Goal: Task Accomplishment & Management: Manage account settings

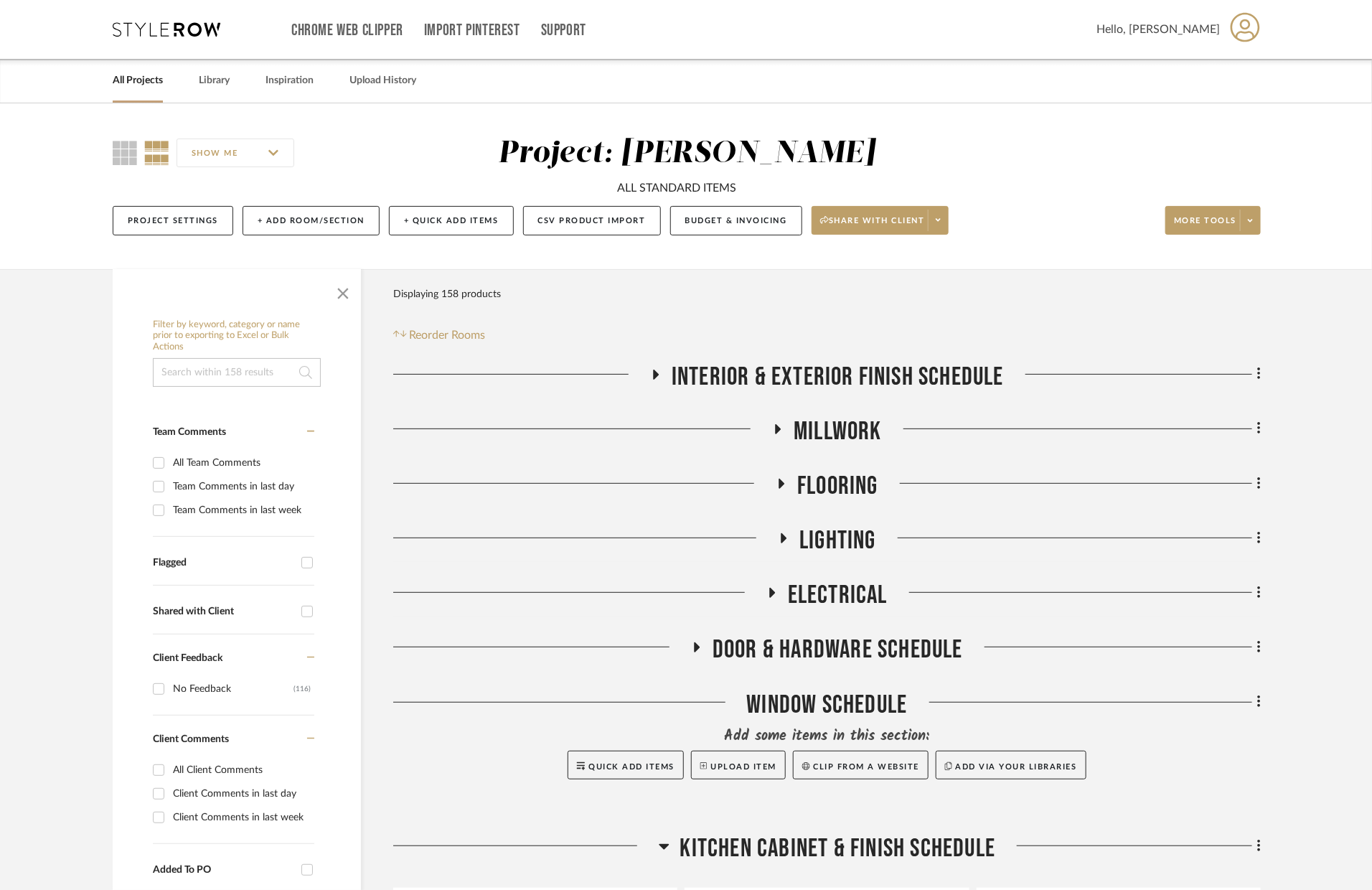
click at [815, 473] on span "Flooring" at bounding box center [838, 486] width 81 height 31
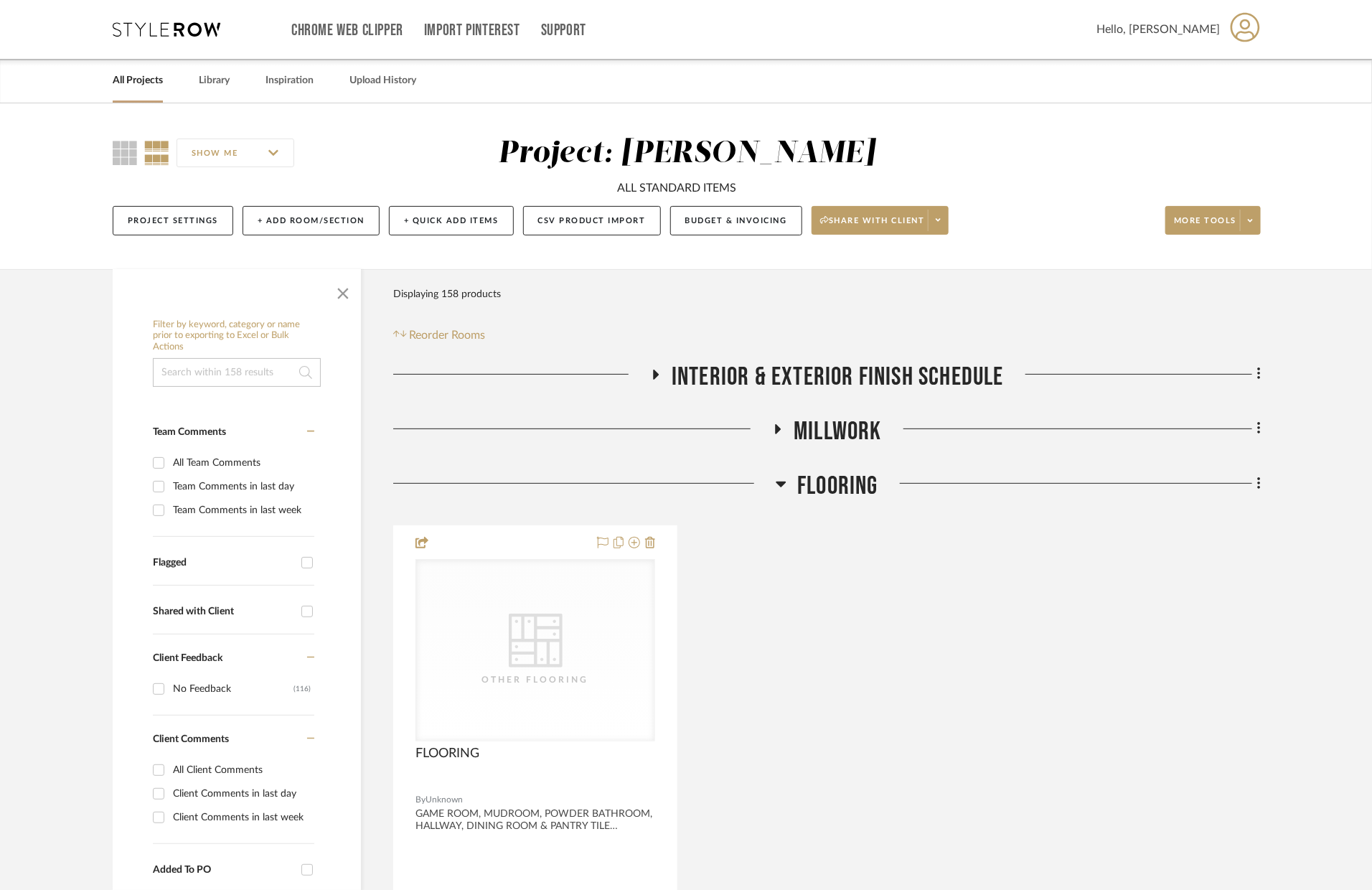
click at [831, 487] on span "Flooring" at bounding box center [838, 486] width 81 height 31
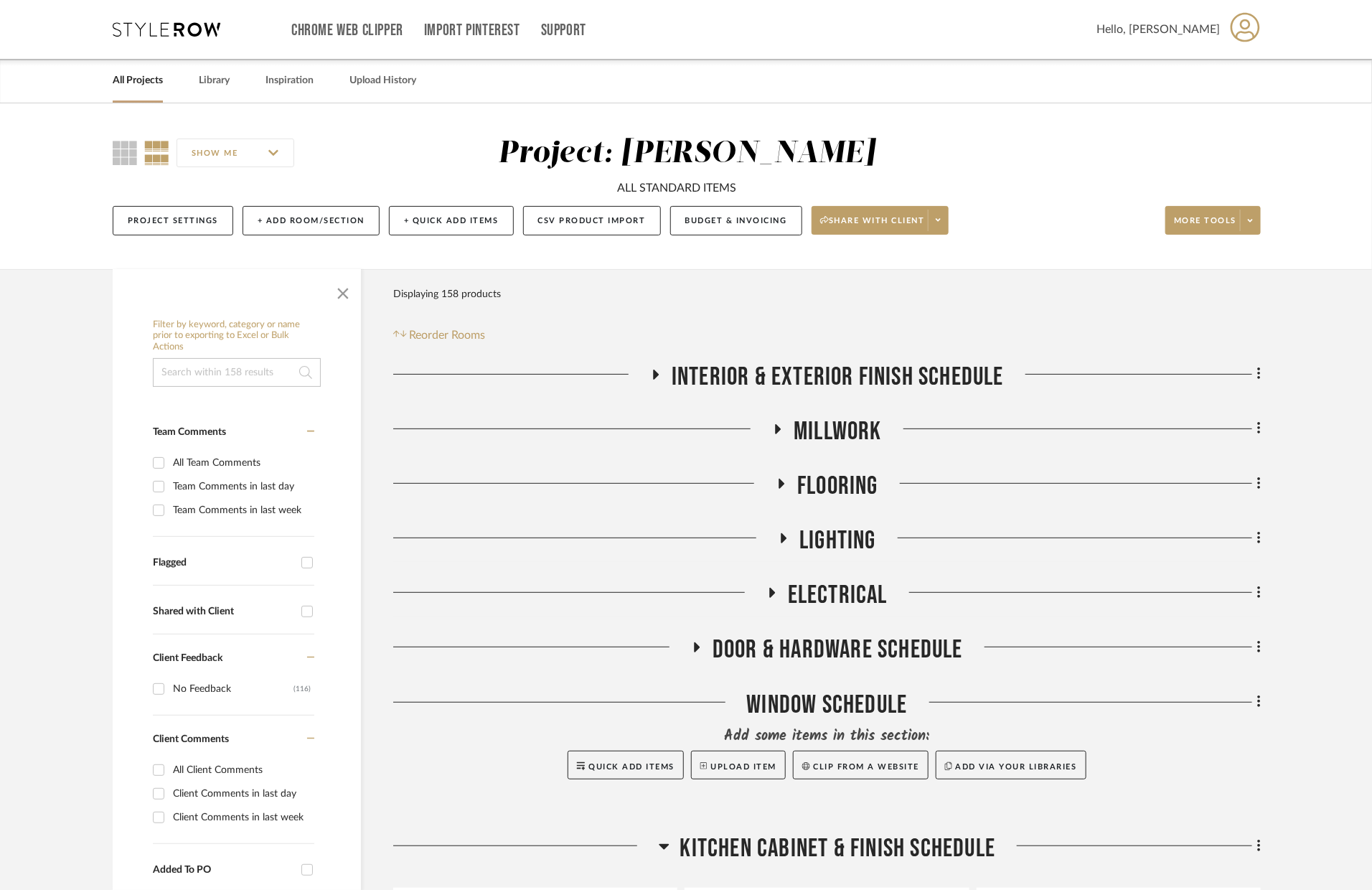
click at [851, 432] on span "Millwork" at bounding box center [838, 432] width 88 height 31
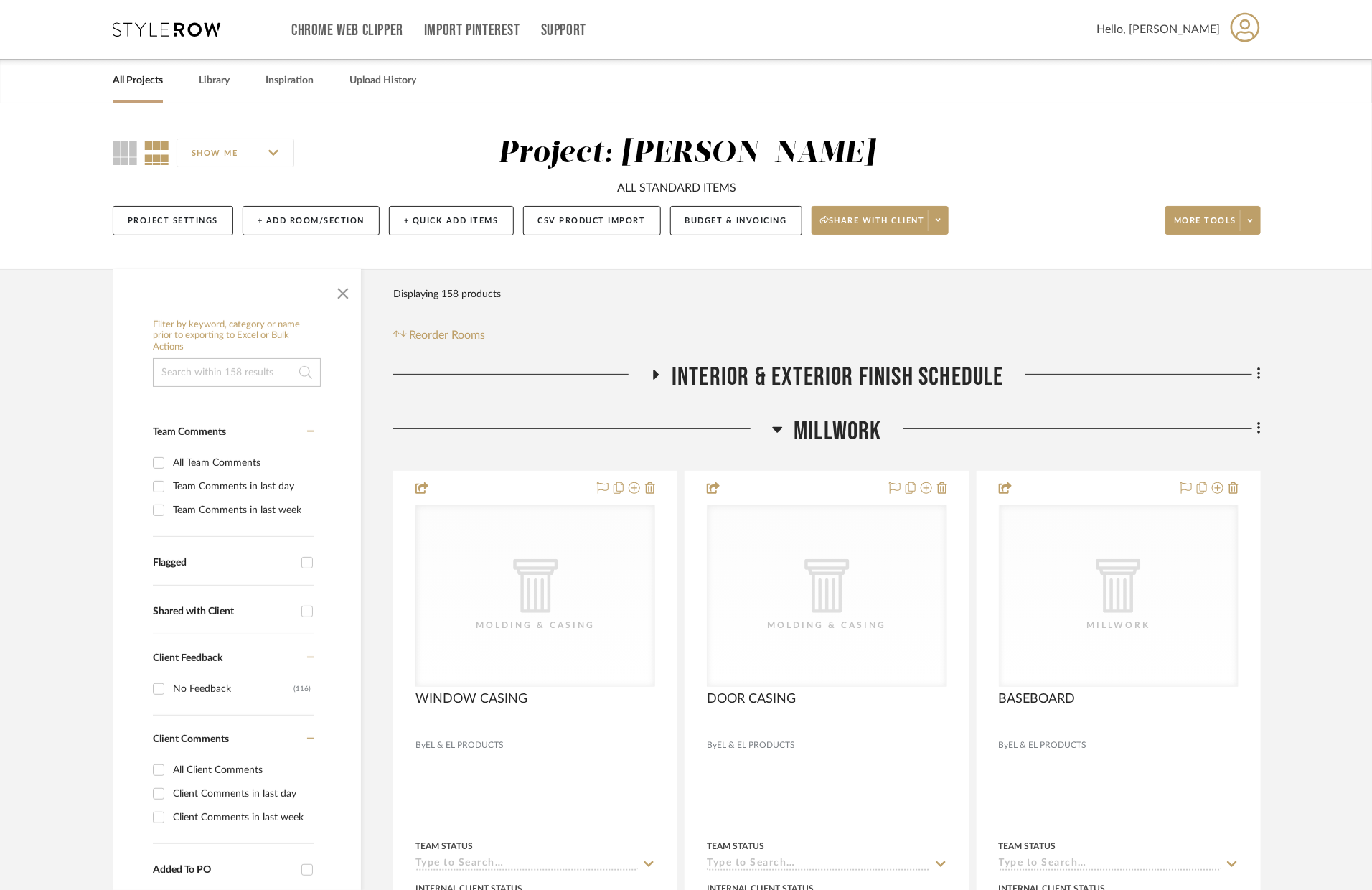
click at [851, 432] on span "Millwork" at bounding box center [838, 432] width 88 height 31
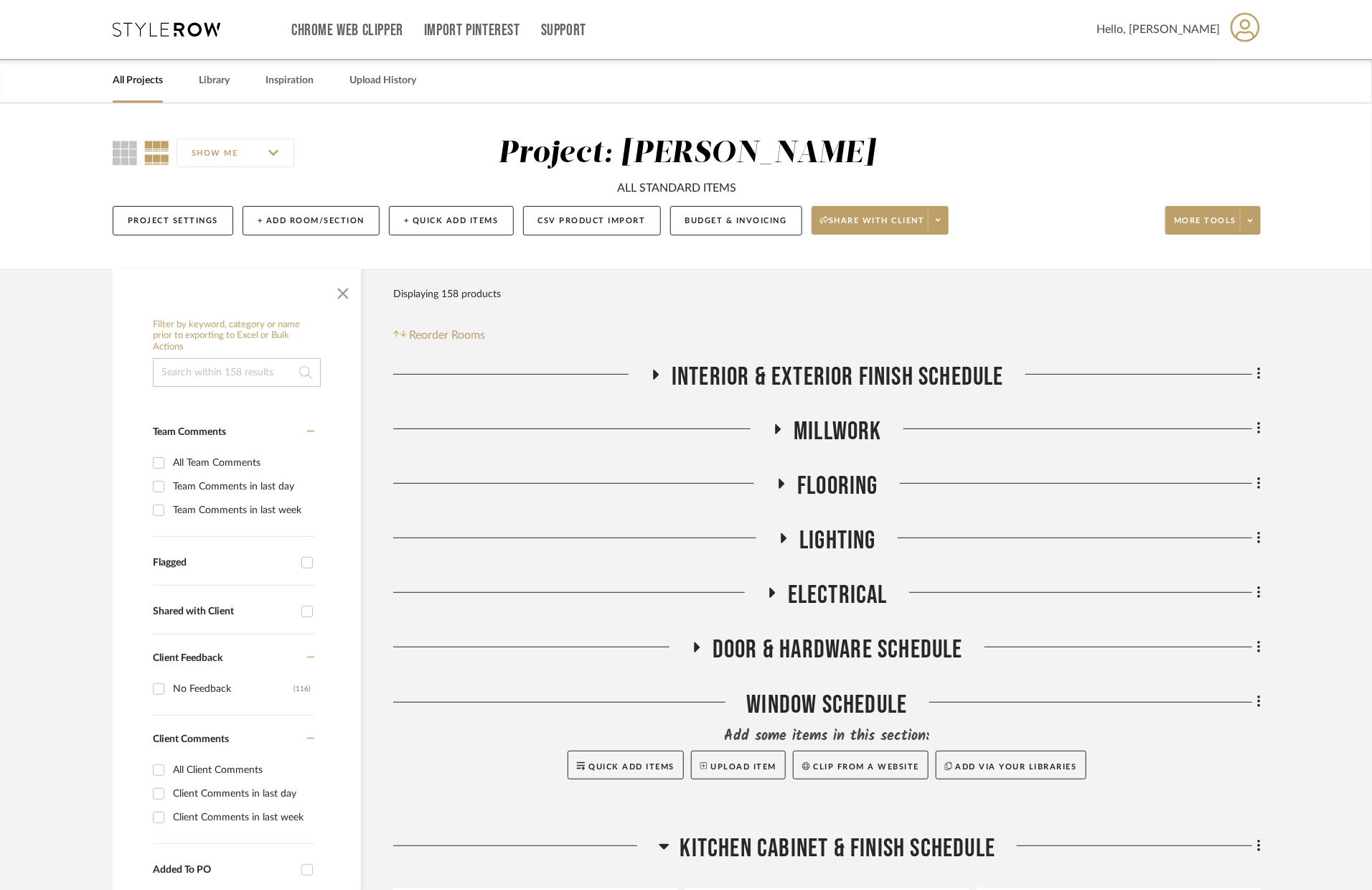
click at [829, 470] on span "Flooring" at bounding box center [838, 486] width 81 height 31
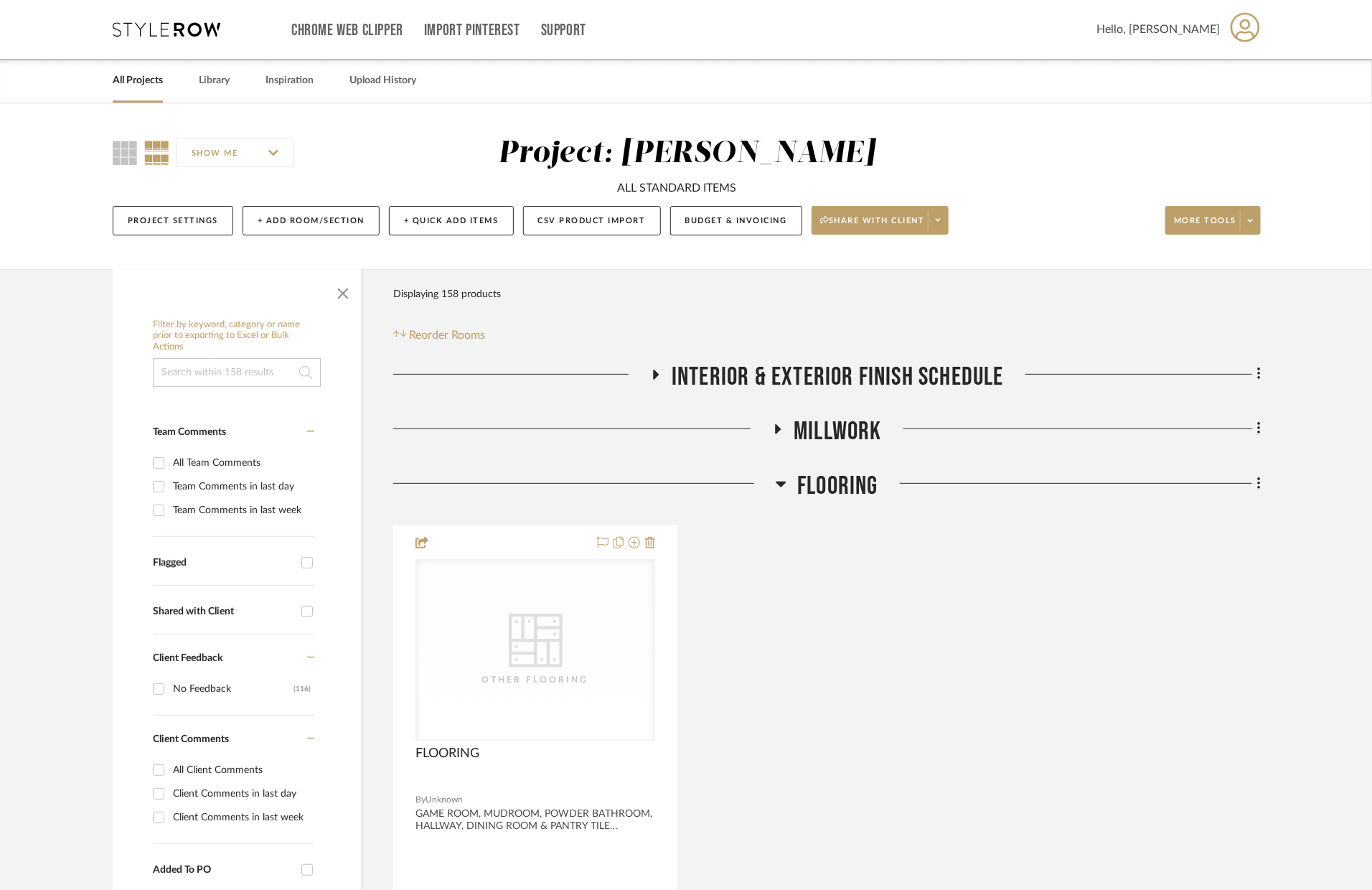
click at [829, 470] on span "Flooring" at bounding box center [838, 486] width 81 height 31
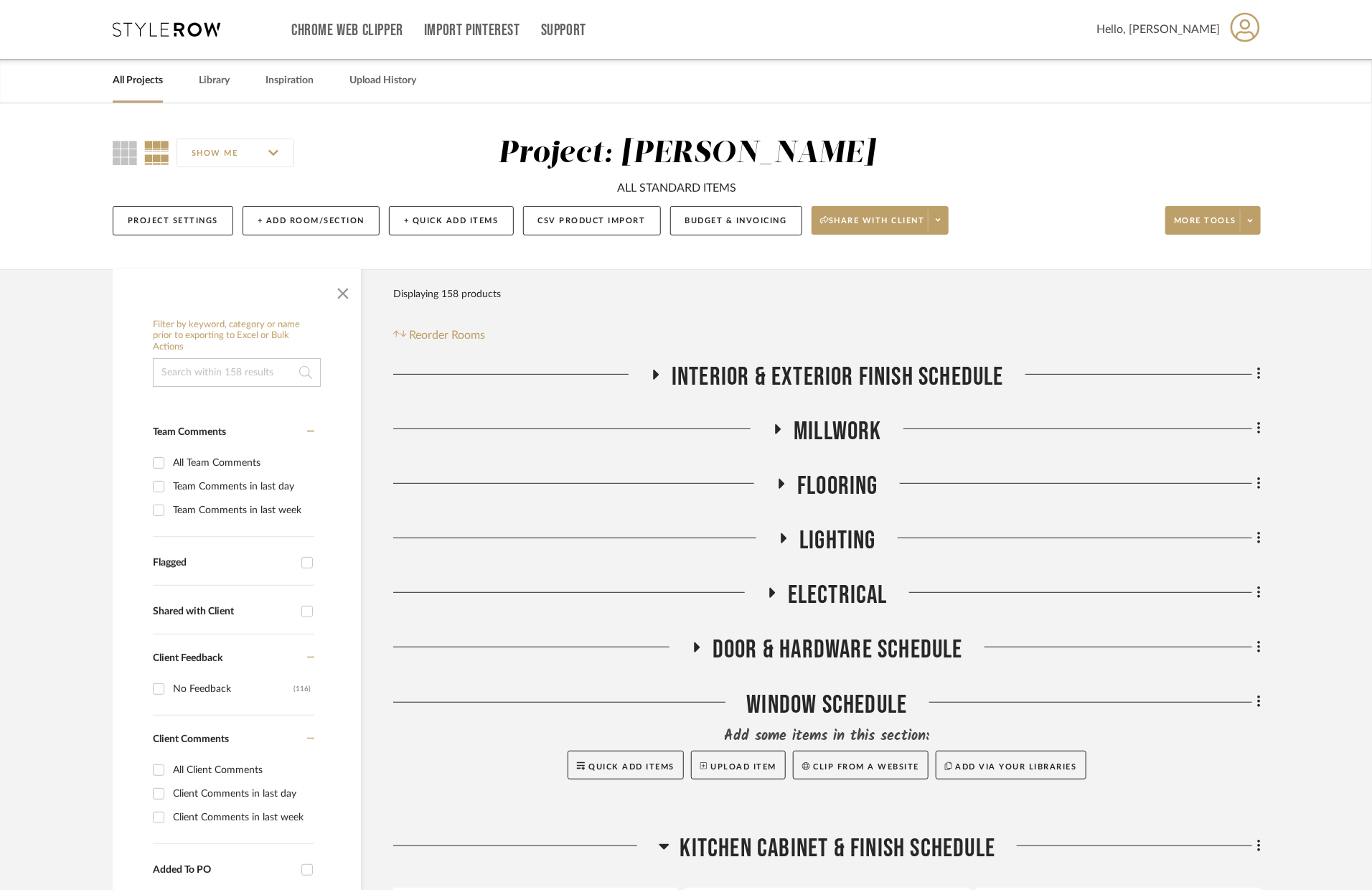
click at [825, 436] on span "Millwork" at bounding box center [838, 432] width 88 height 31
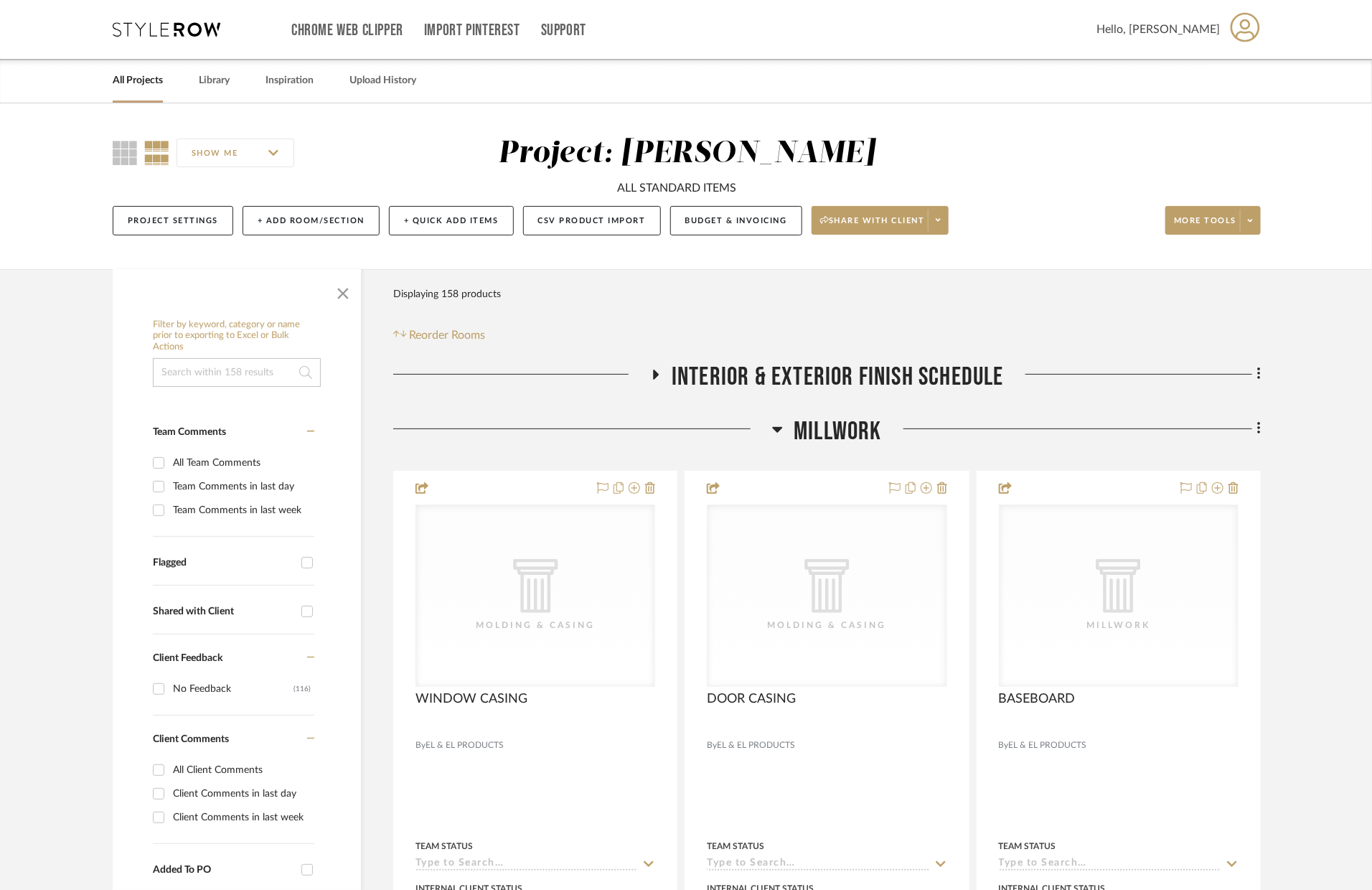
click at [825, 436] on span "Millwork" at bounding box center [838, 432] width 88 height 31
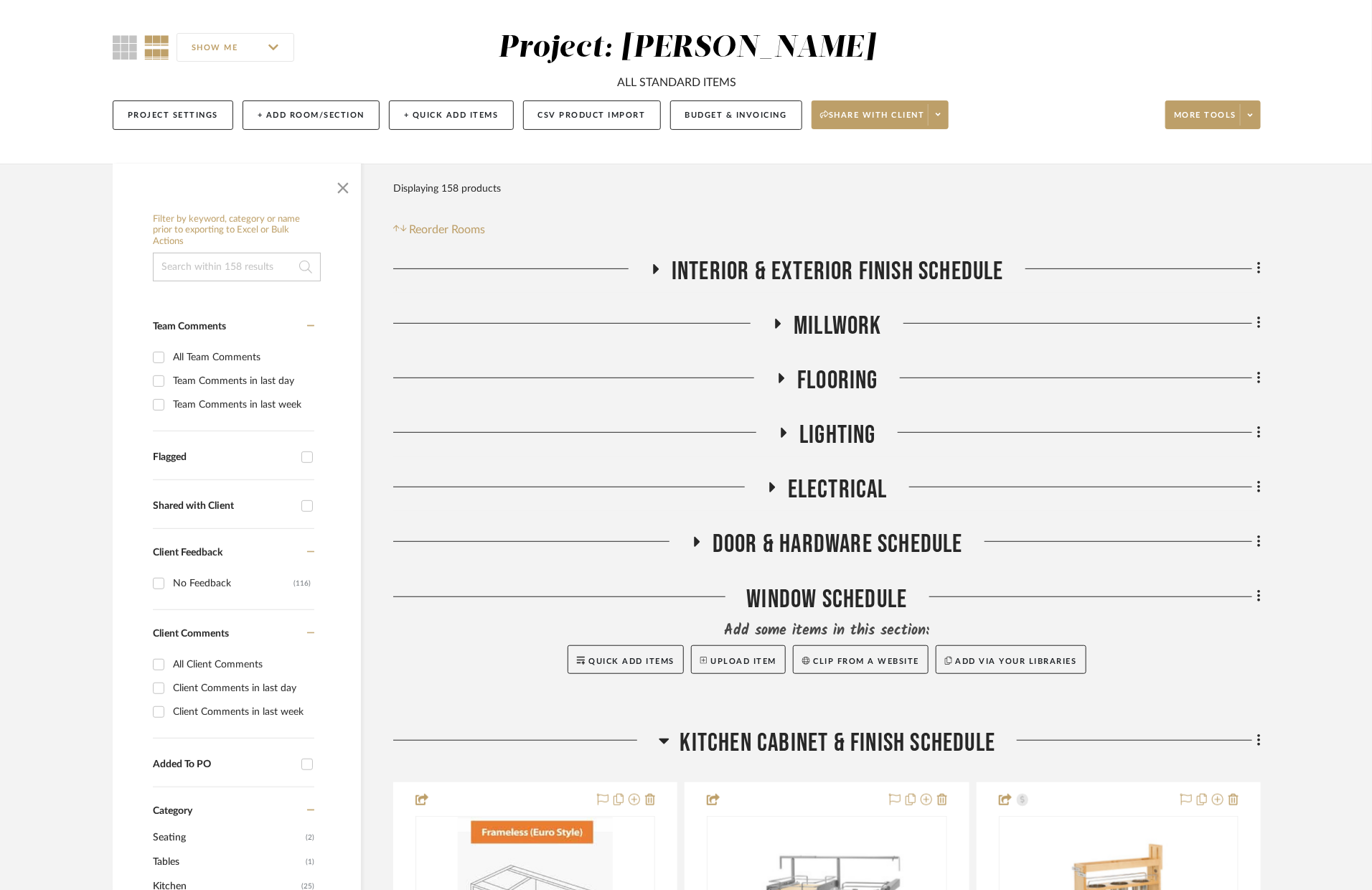
scroll to position [138, 0]
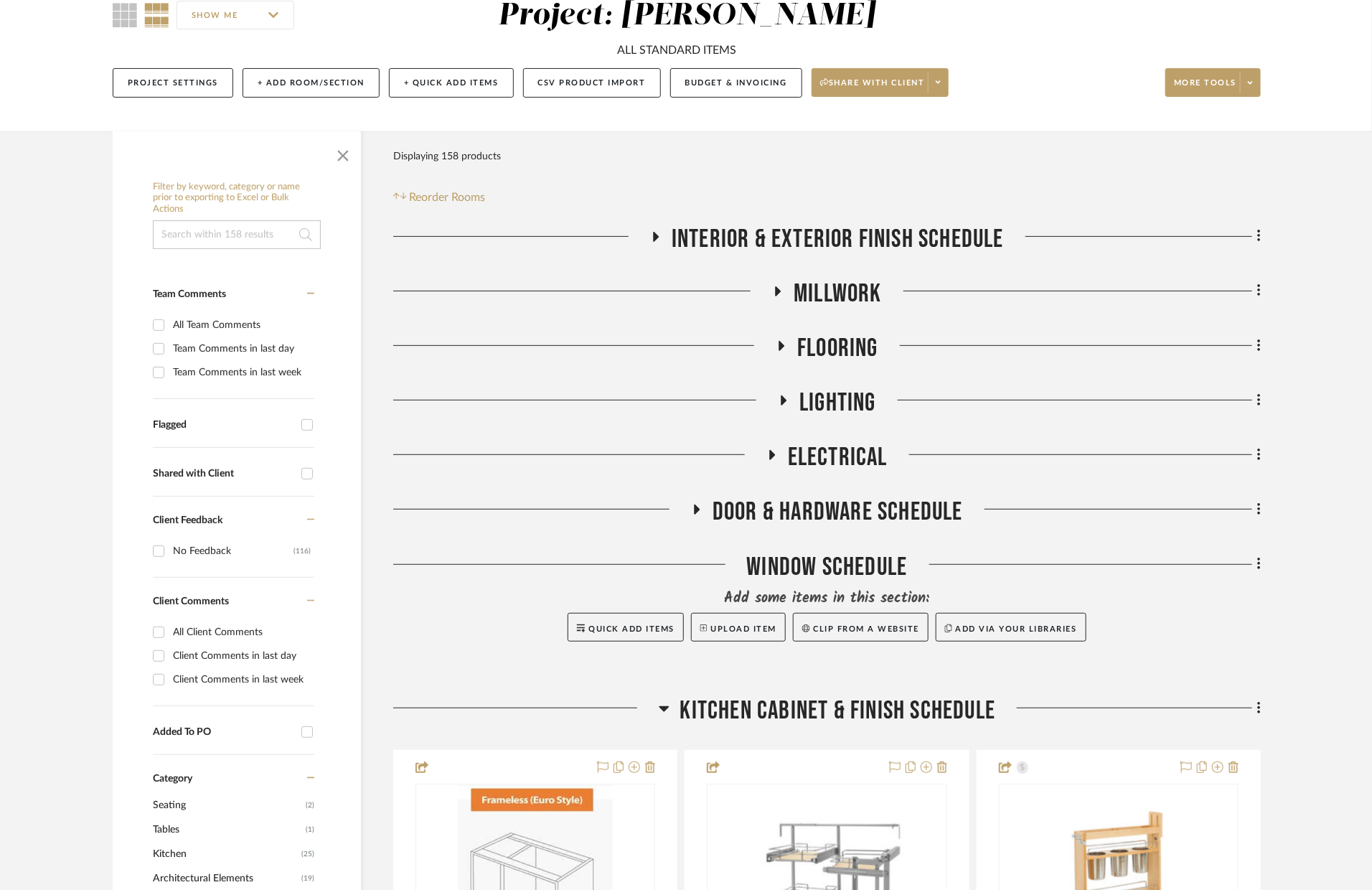
click at [851, 404] on span "Lighting" at bounding box center [838, 403] width 77 height 31
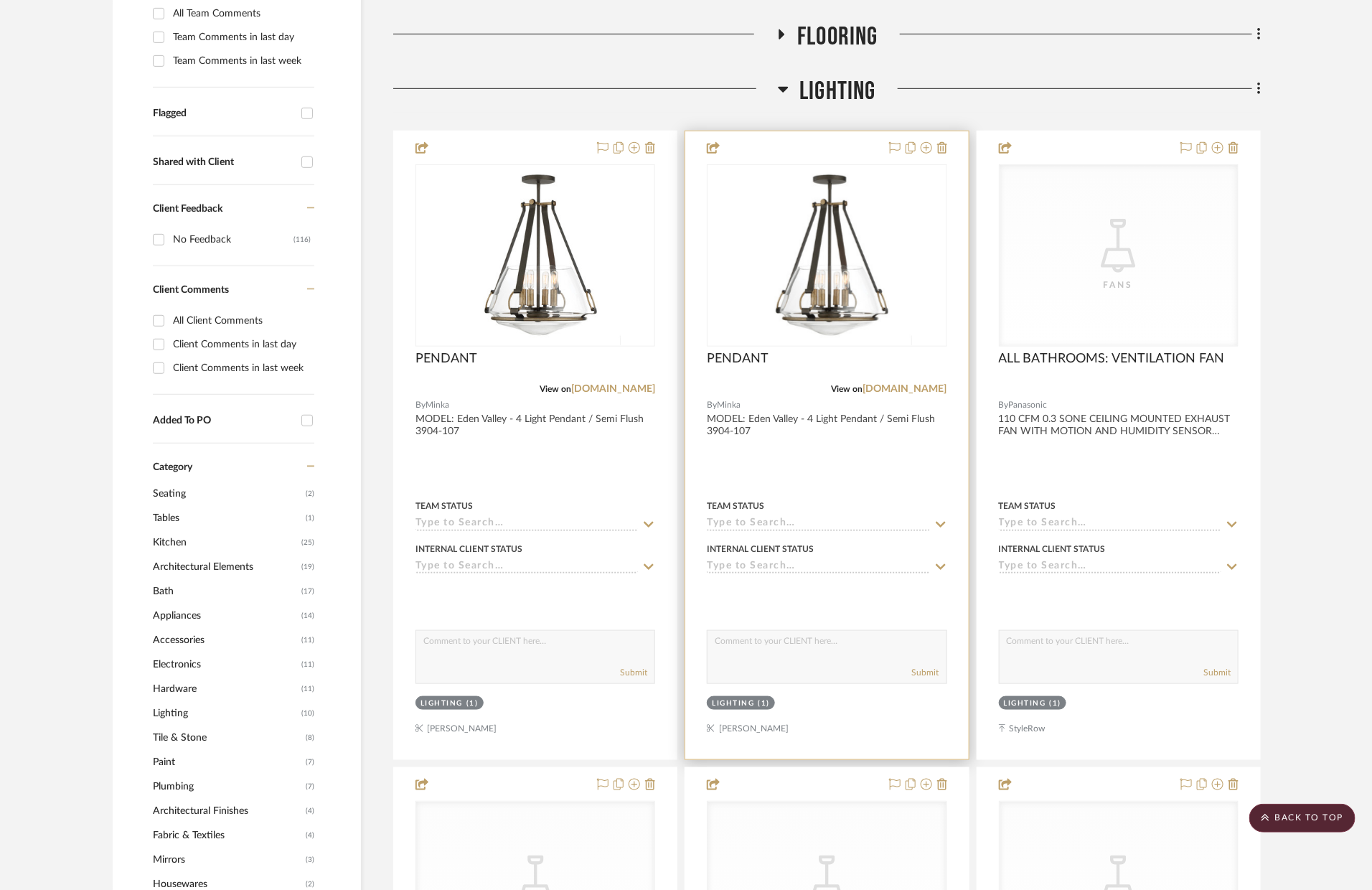
scroll to position [449, 0]
click at [948, 146] on div at bounding box center [826, 446] width 282 height 628
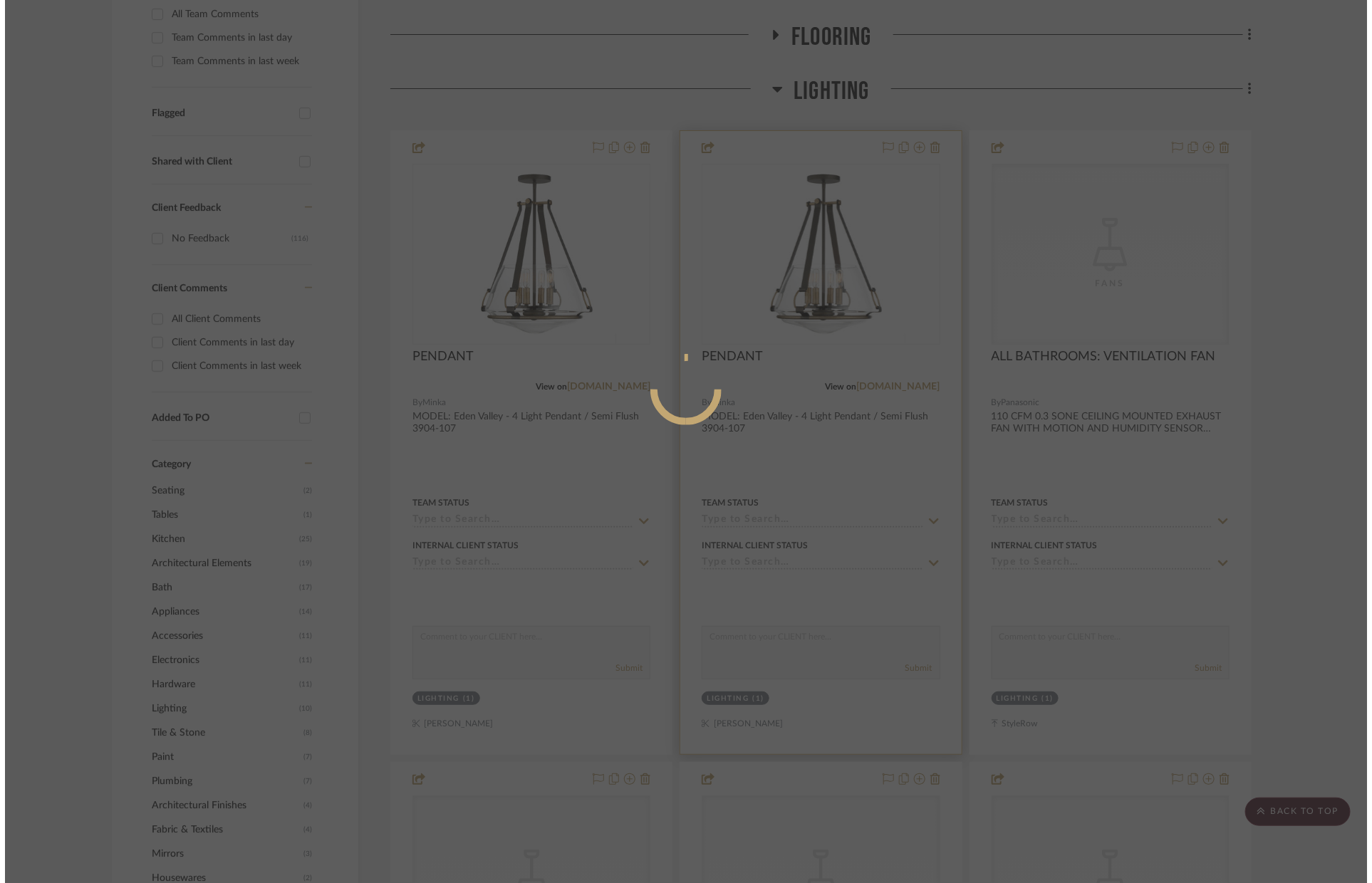
scroll to position [0, 0]
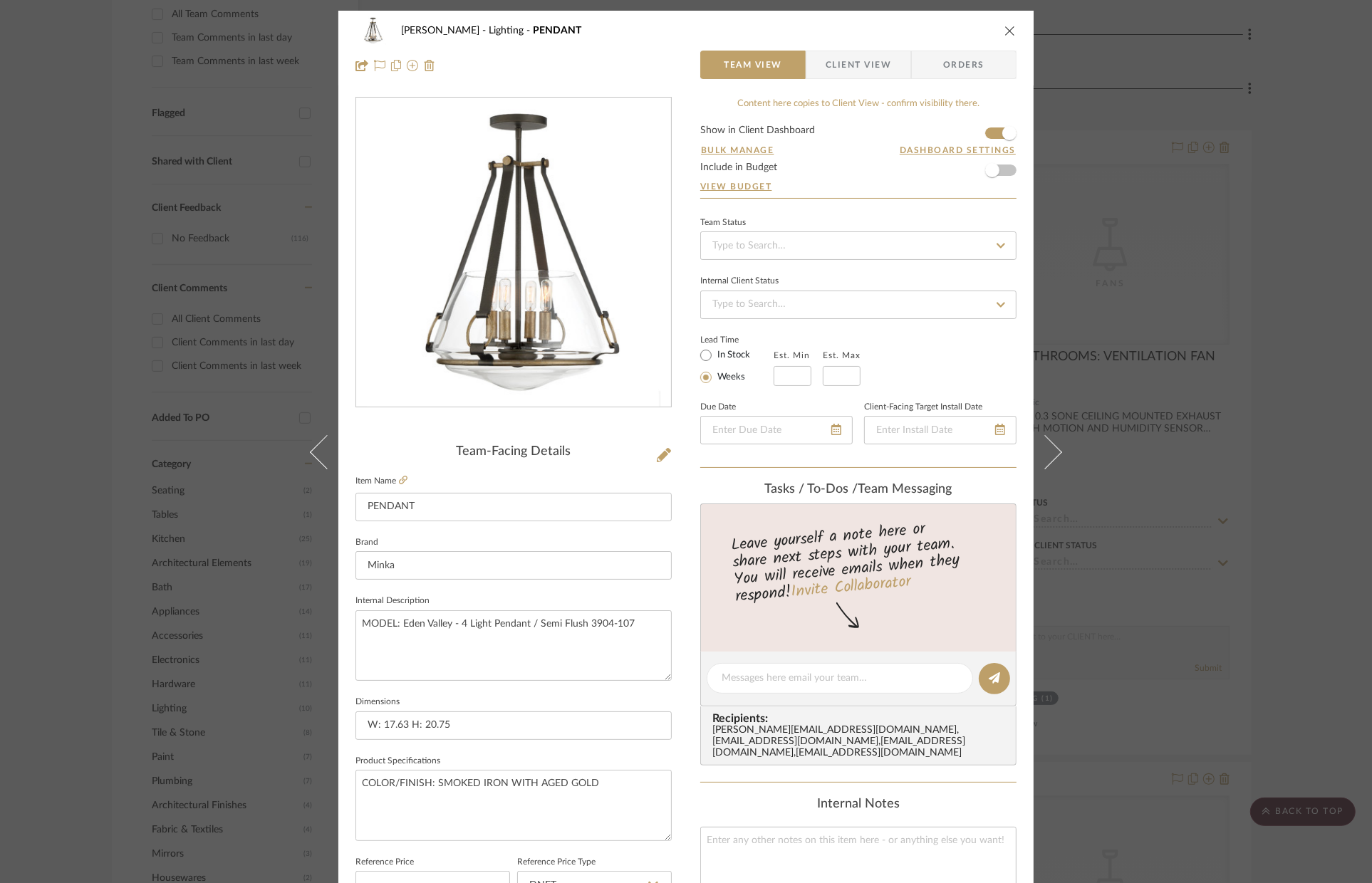
click at [1008, 28] on icon "close" at bounding box center [1010, 30] width 11 height 11
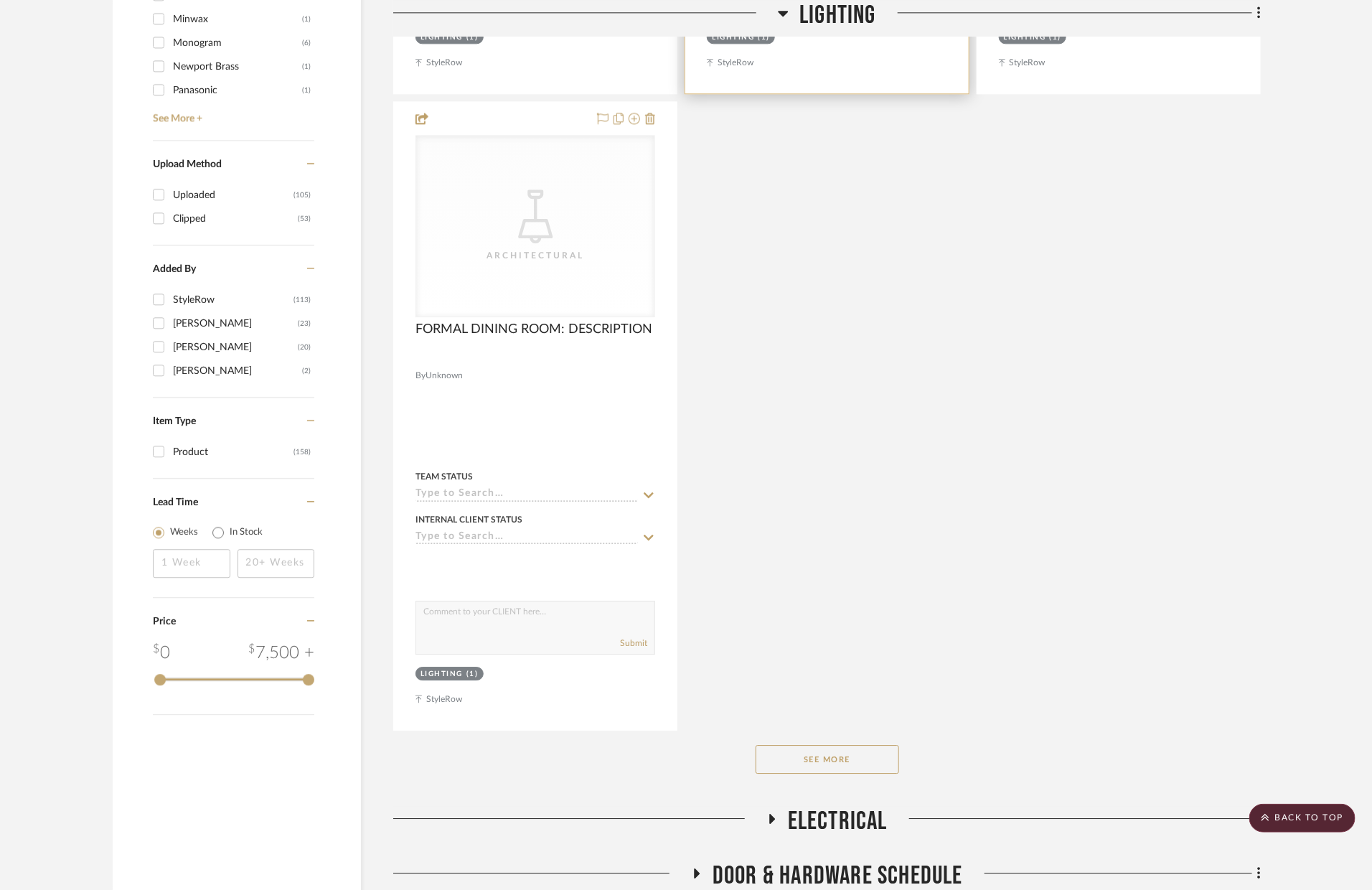
scroll to position [1841, 0]
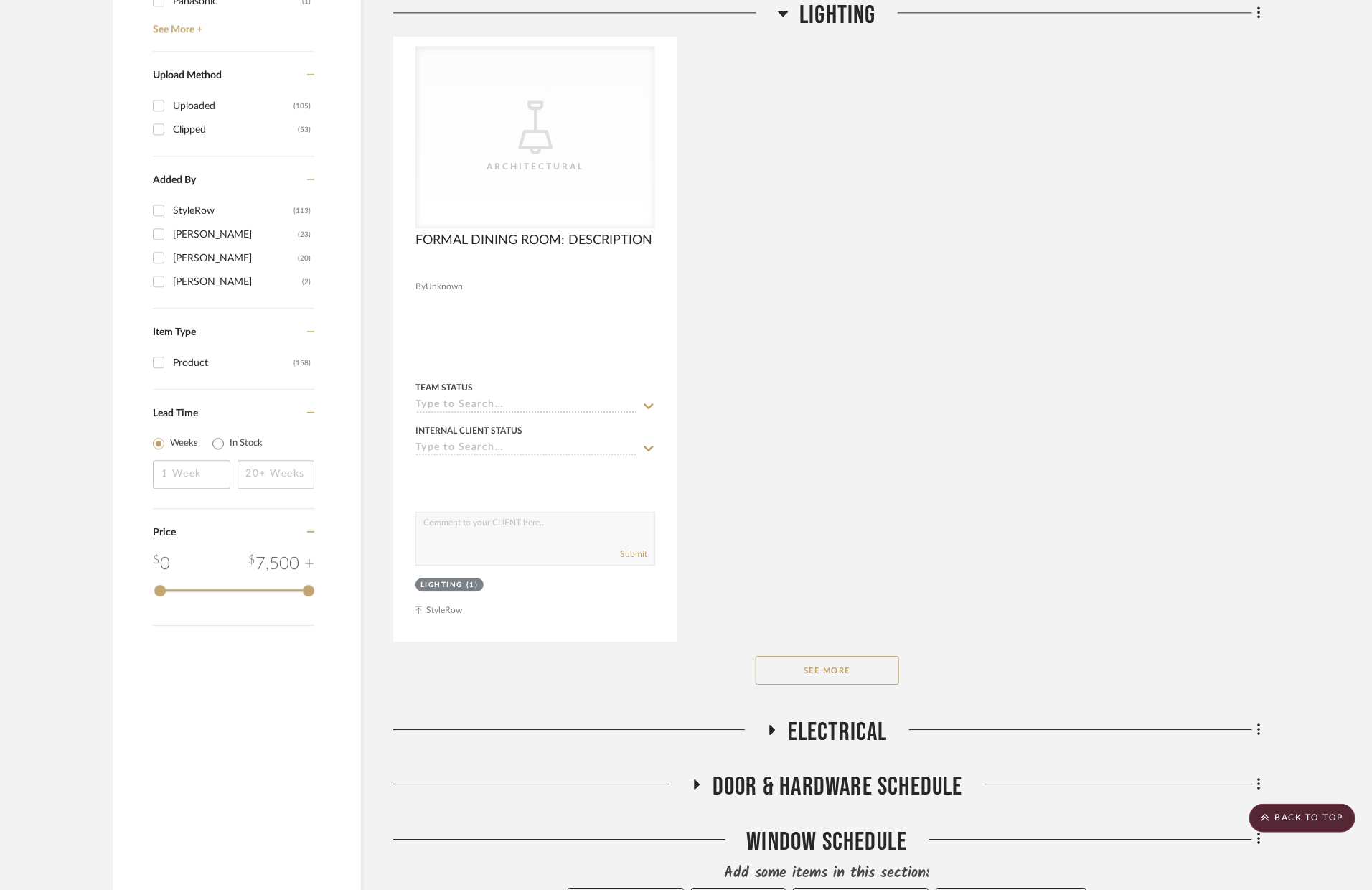
click at [851, 653] on div "See More" at bounding box center [826, 670] width 868 height 57
click at [821, 658] on button "See More" at bounding box center [828, 671] width 144 height 29
click at [810, 662] on button "See Less" at bounding box center [828, 671] width 144 height 29
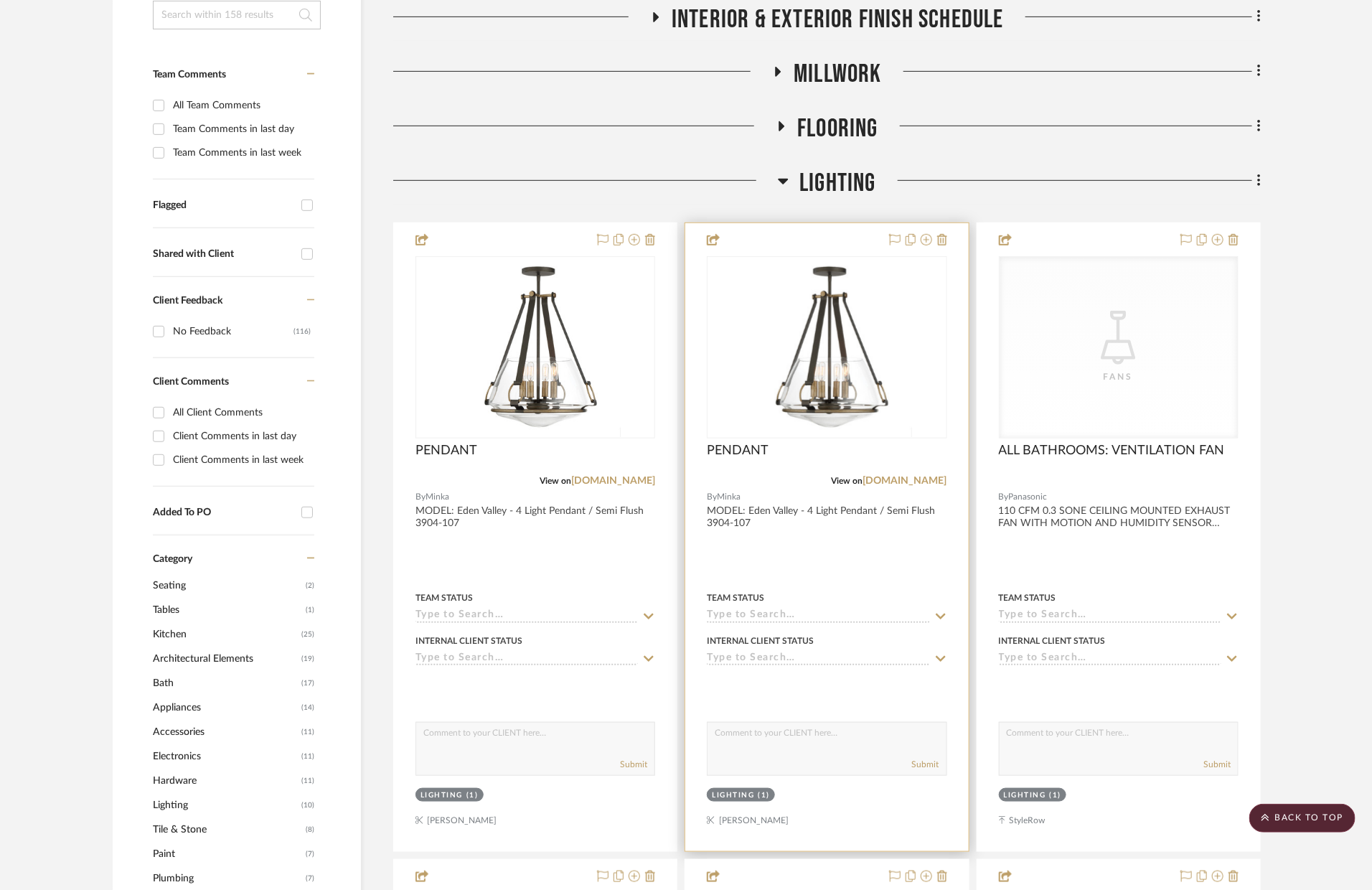
scroll to position [349, 0]
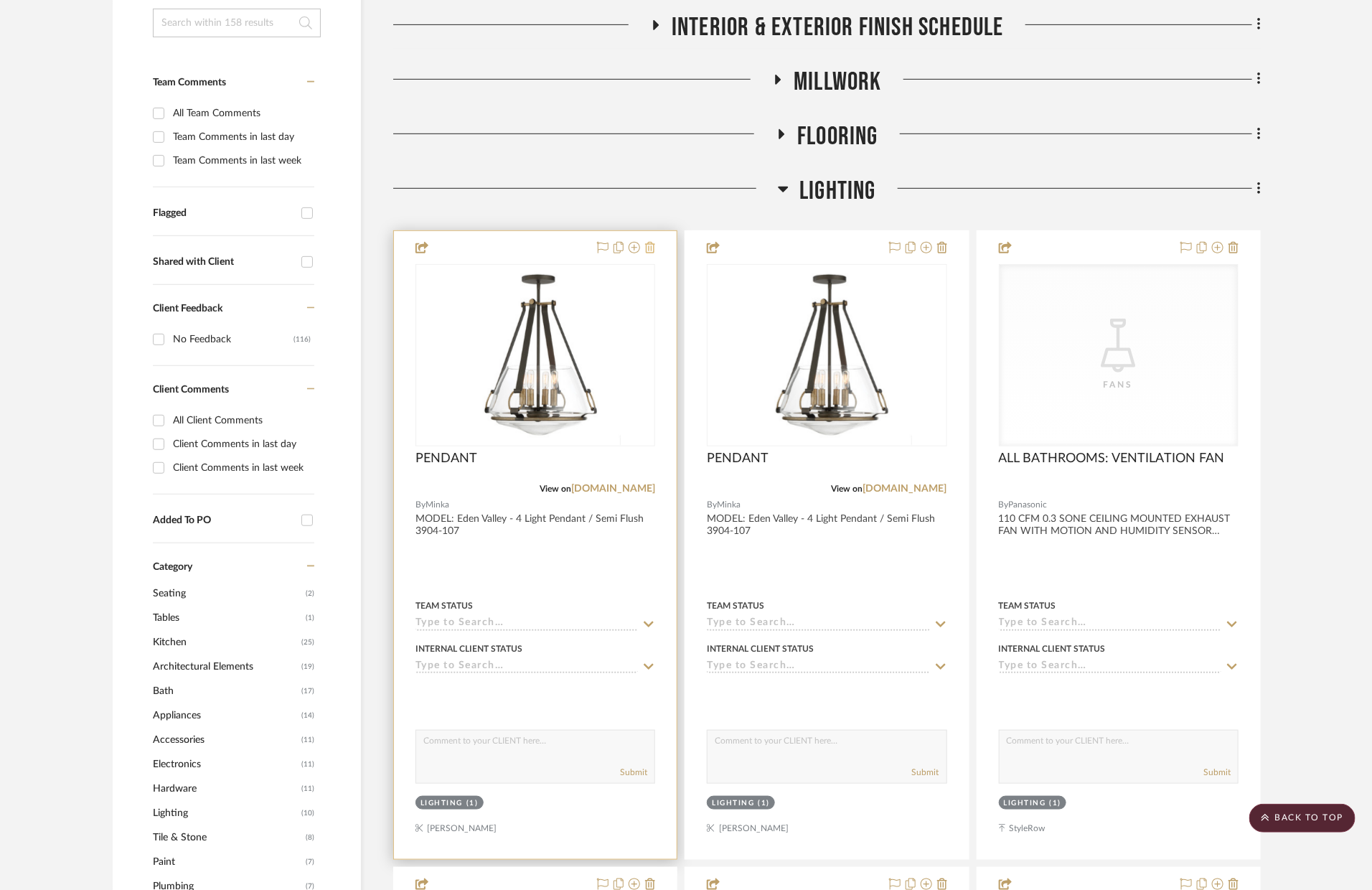
click at [647, 250] on icon at bounding box center [650, 248] width 10 height 11
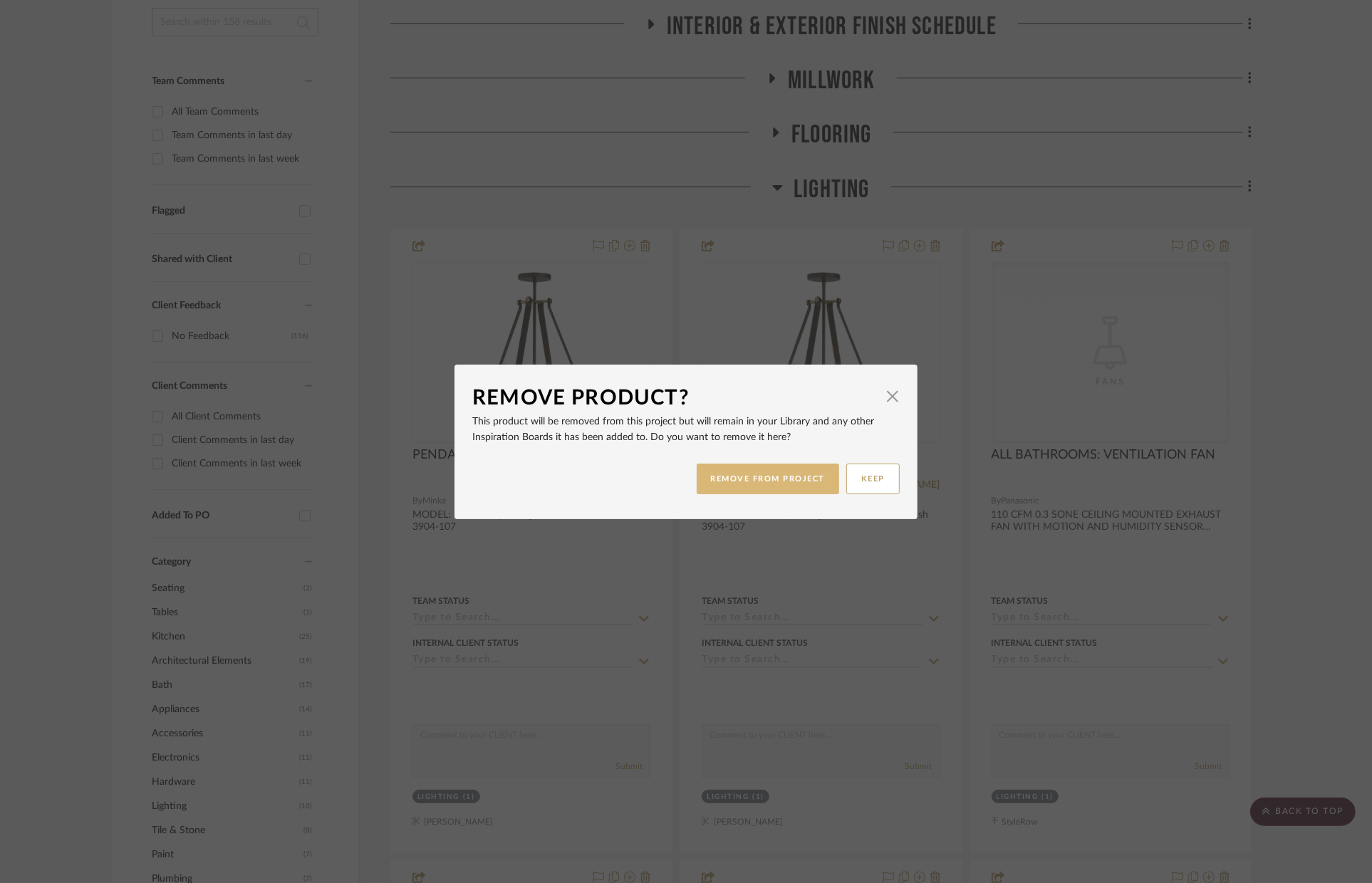
click at [740, 476] on button "REMOVE FROM PROJECT" at bounding box center [768, 479] width 143 height 30
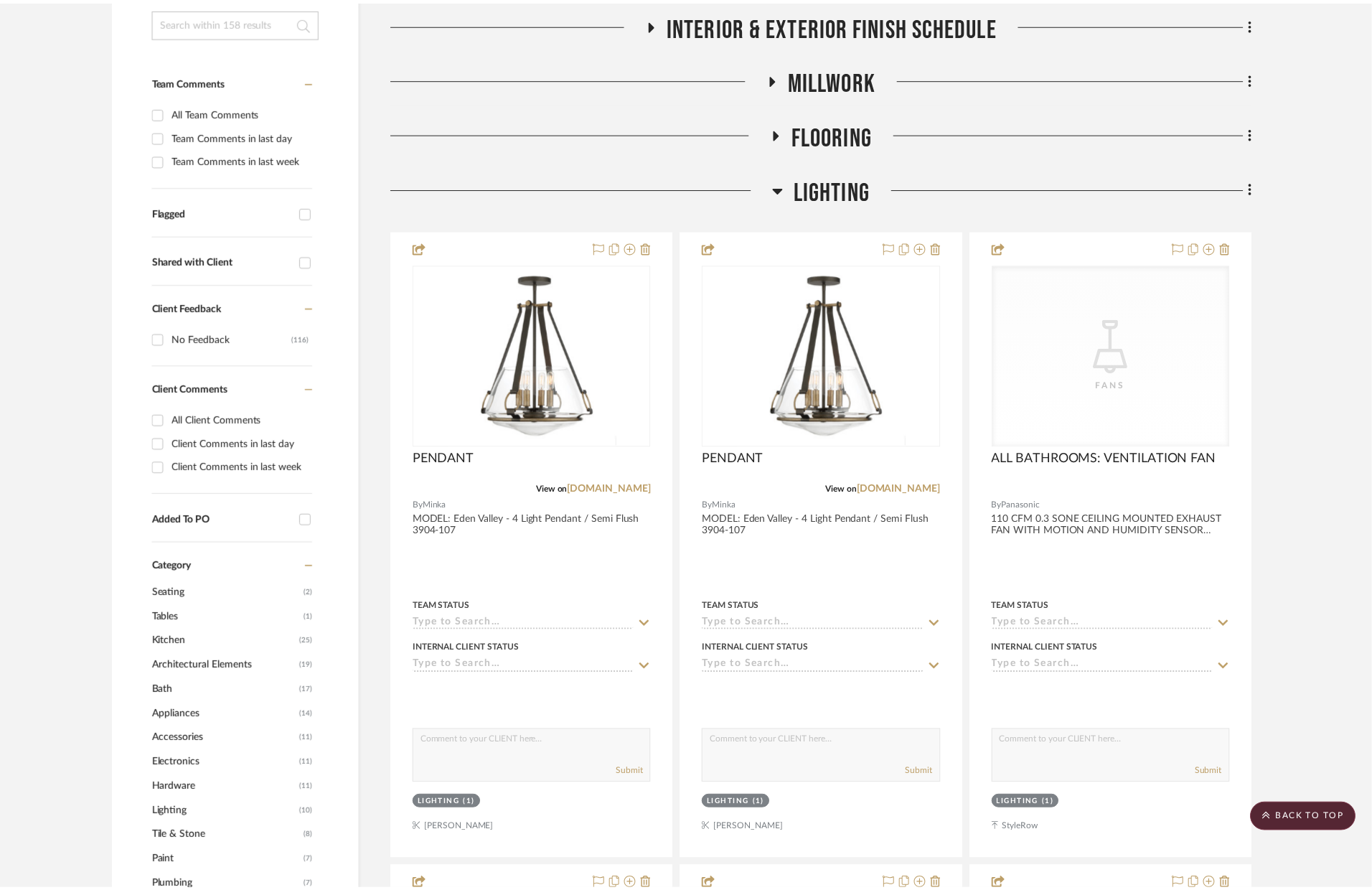
scroll to position [349, 0]
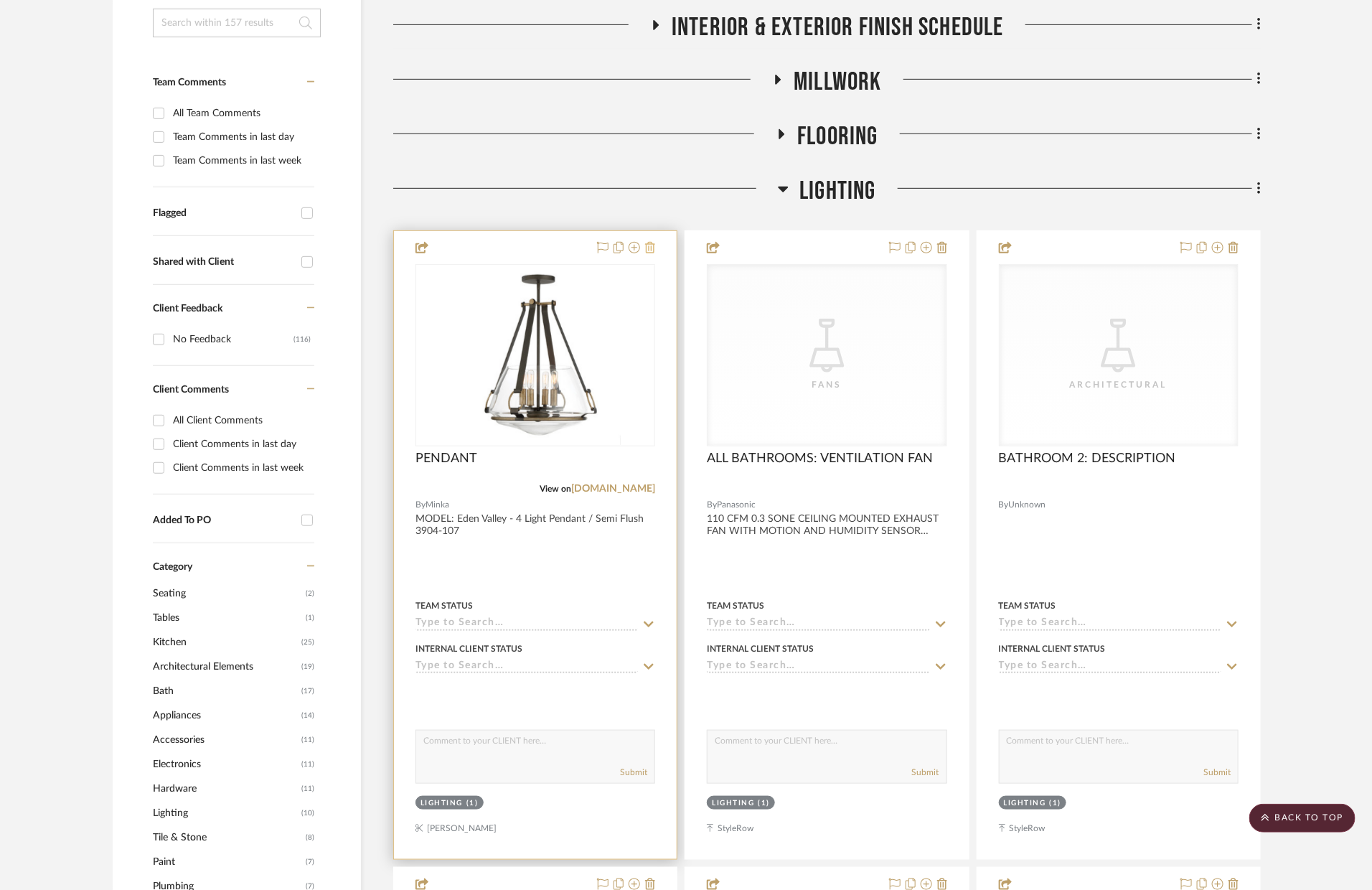
click at [652, 253] on icon at bounding box center [650, 248] width 10 height 11
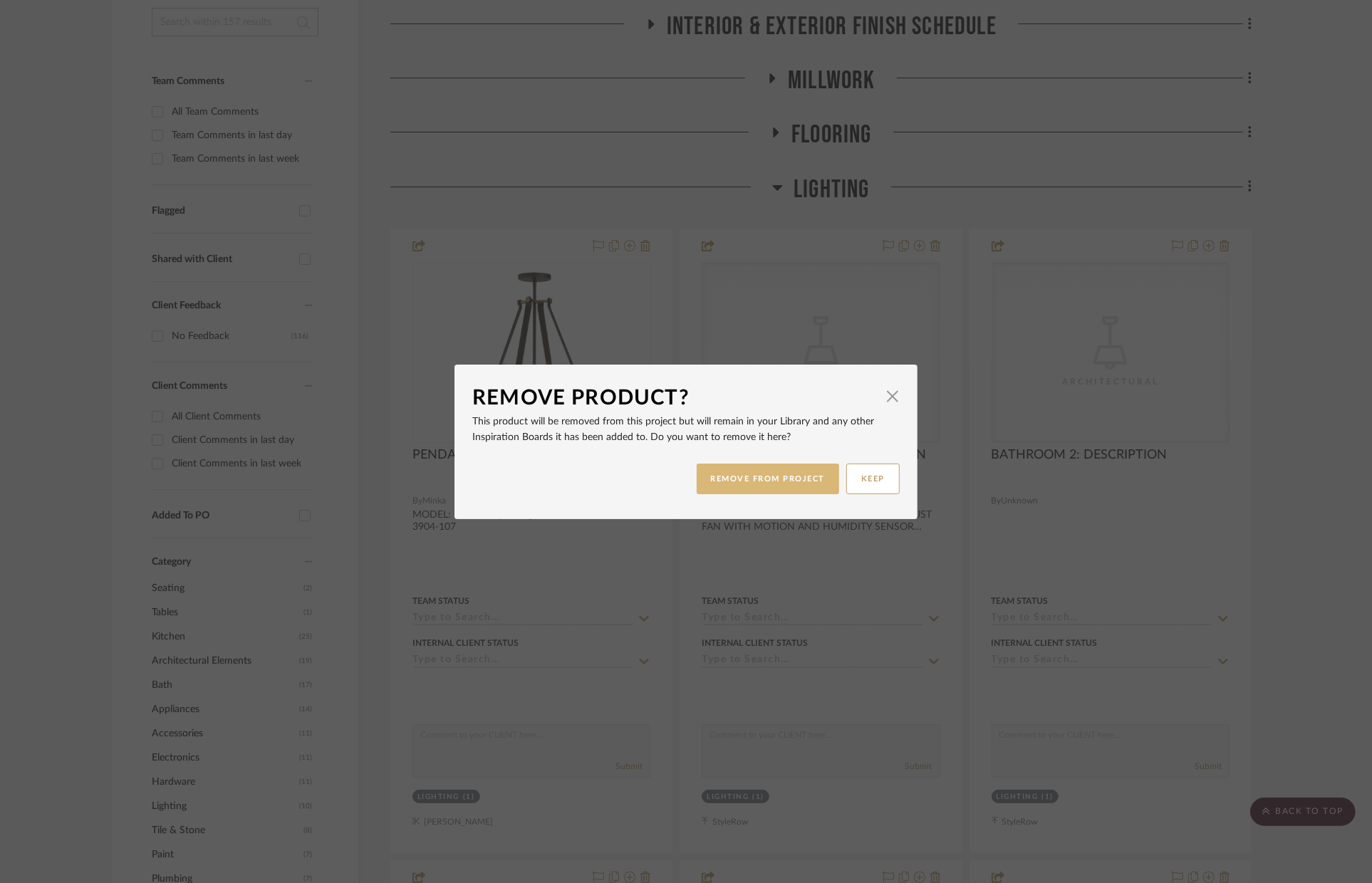
click at [737, 475] on button "REMOVE FROM PROJECT" at bounding box center [768, 479] width 143 height 30
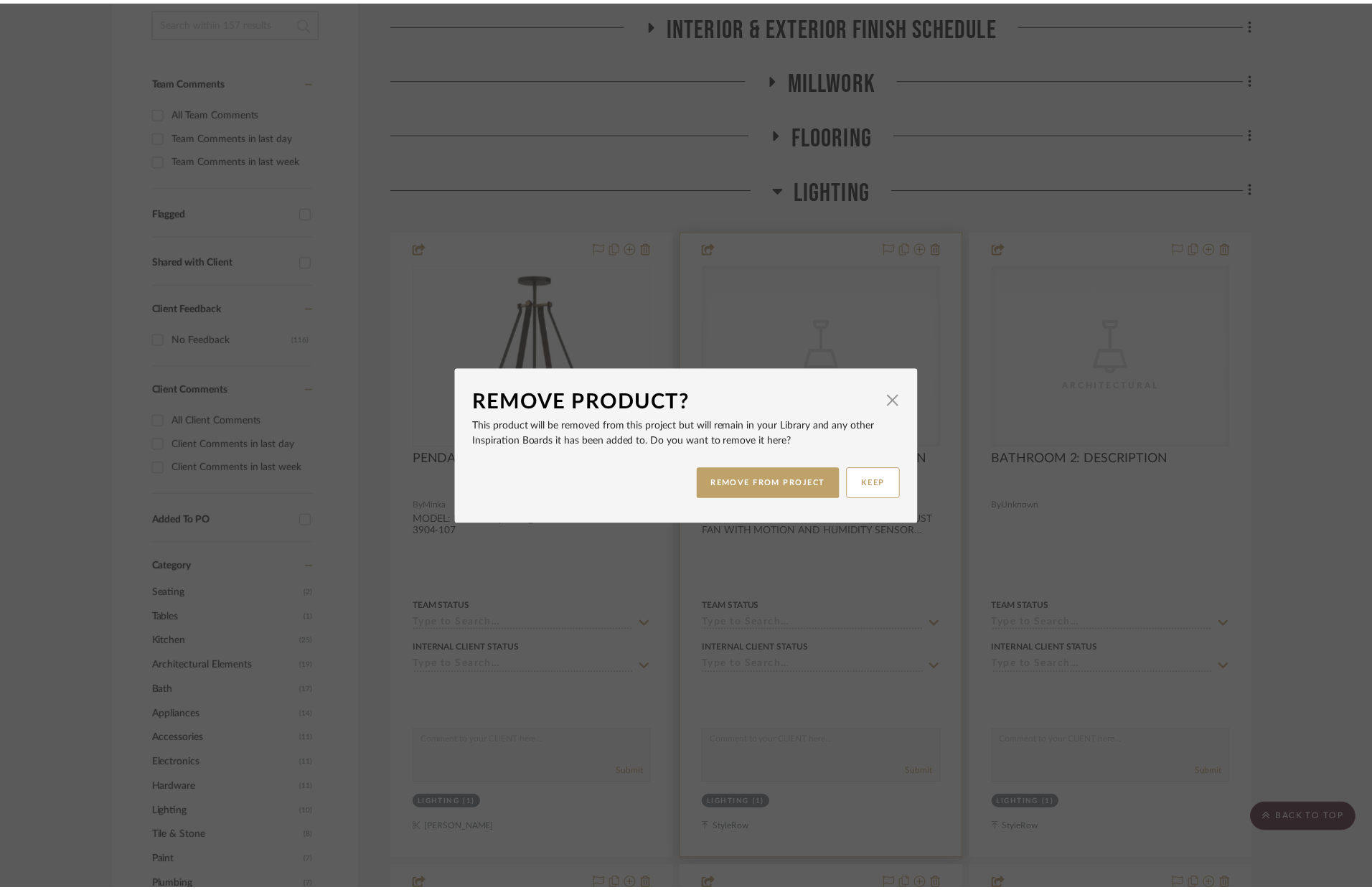
scroll to position [349, 0]
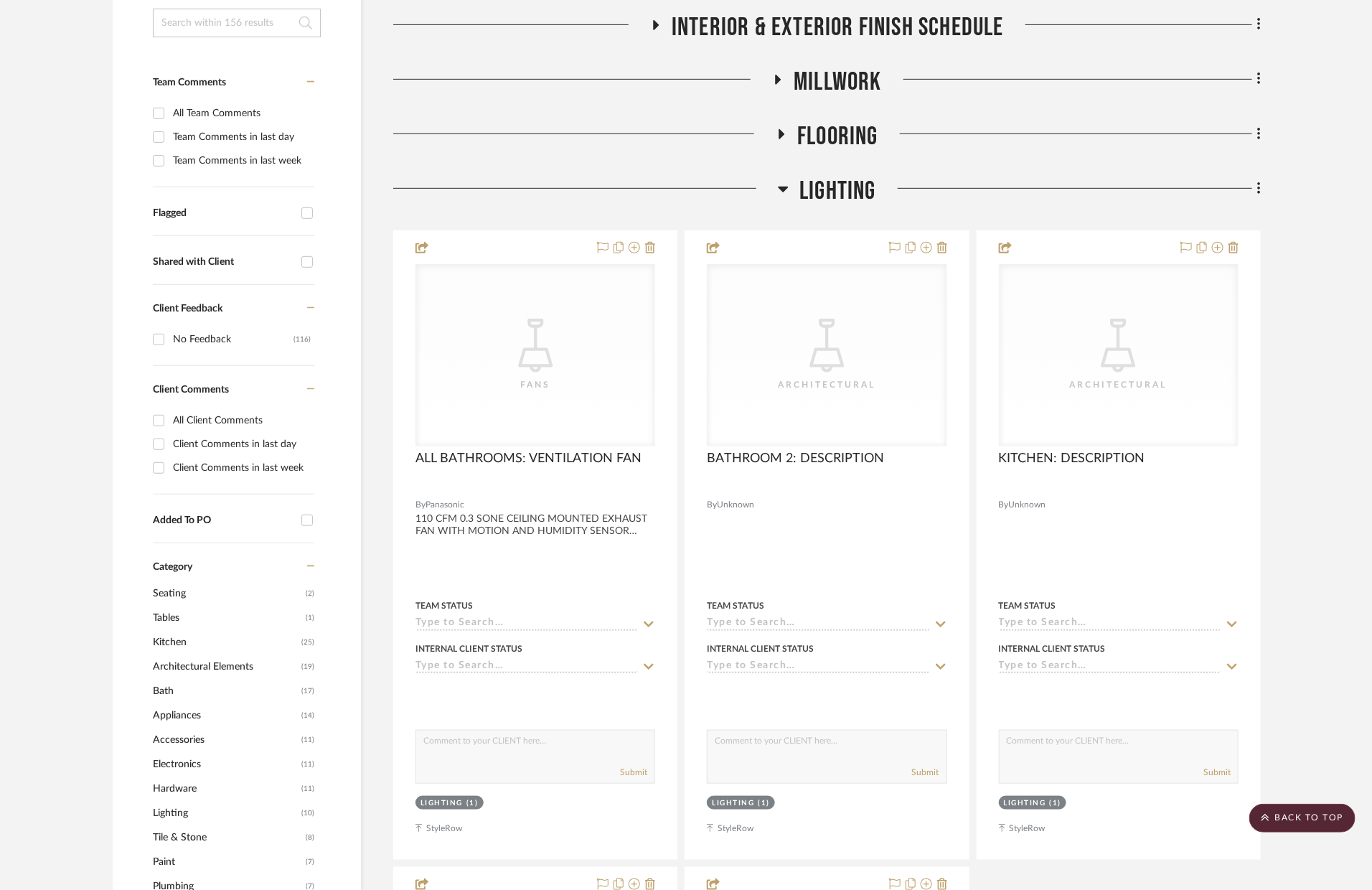
click at [839, 197] on span "Lighting" at bounding box center [838, 191] width 77 height 31
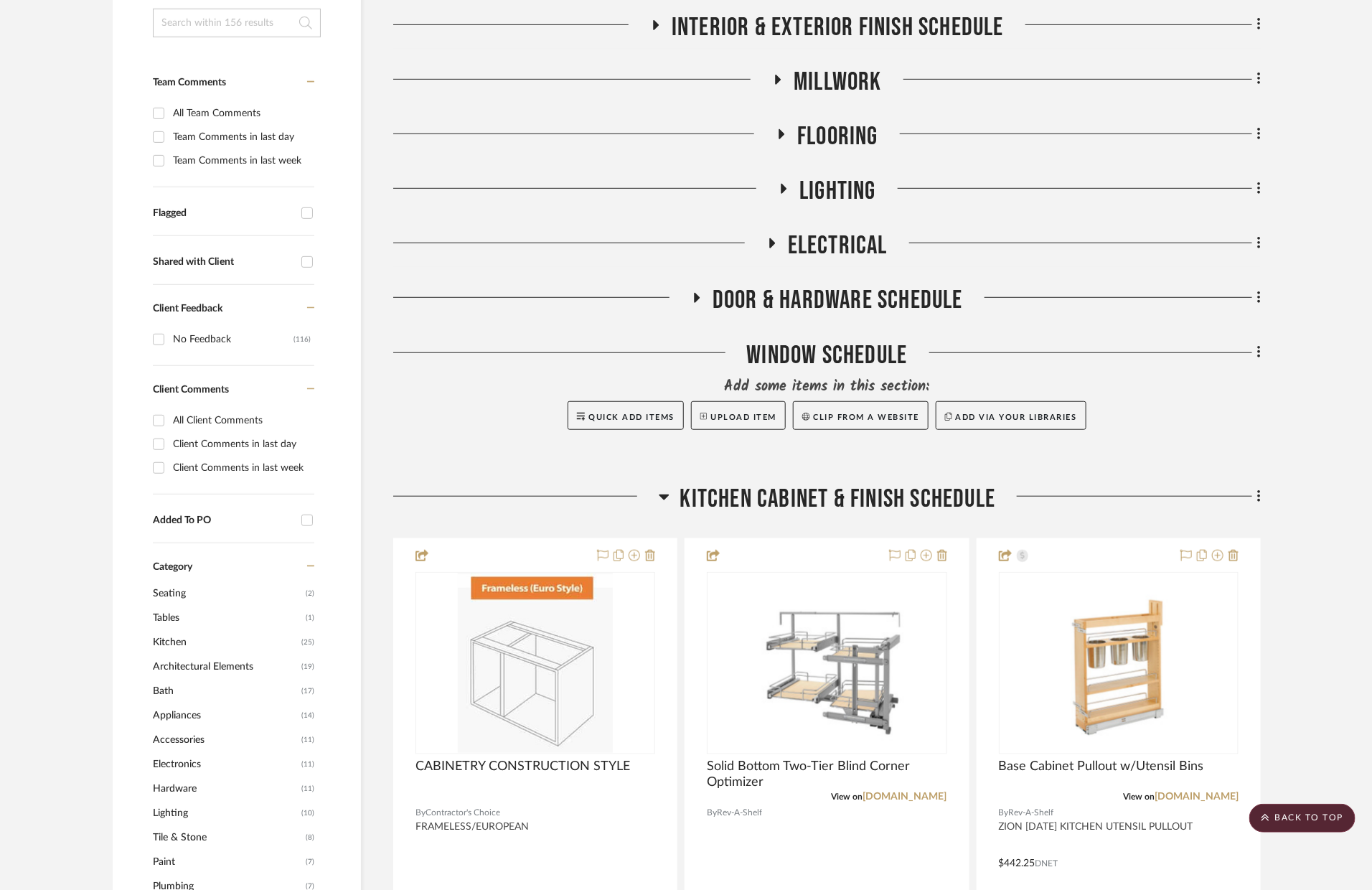
click at [834, 240] on span "Electrical" at bounding box center [839, 245] width 100 height 31
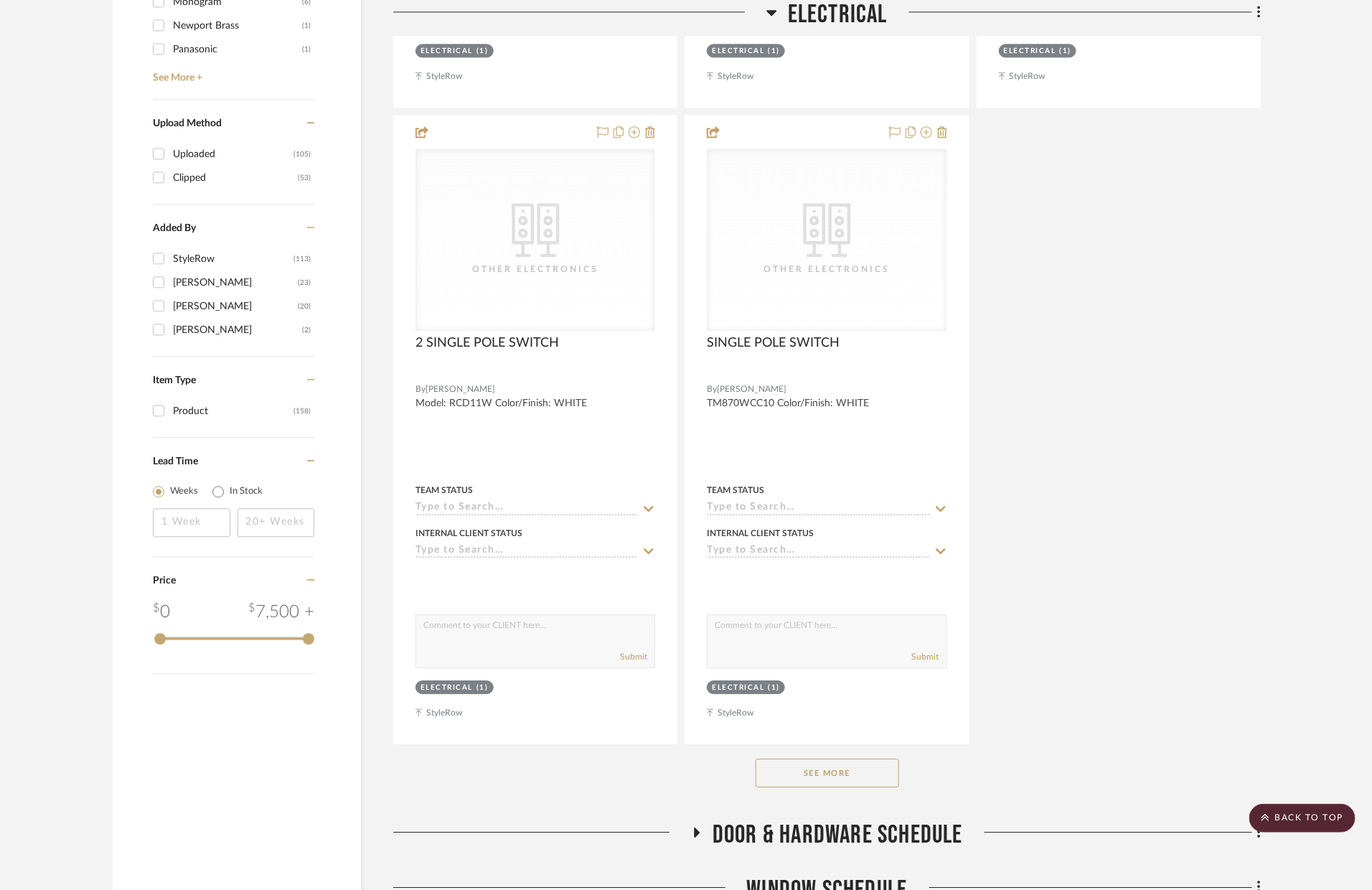
scroll to position [1949, 0]
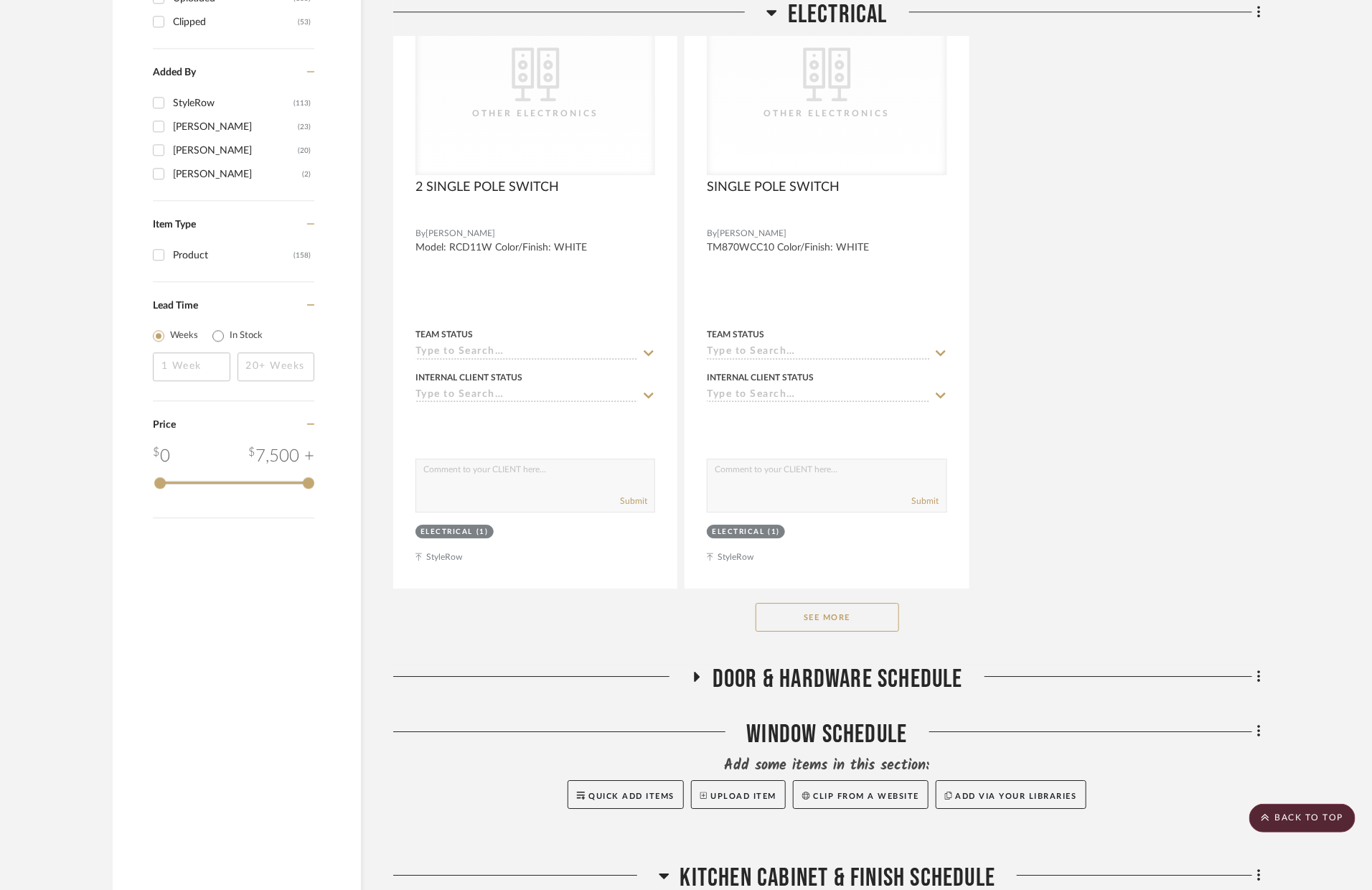
click at [906, 616] on div "See More" at bounding box center [826, 616] width 868 height 57
click at [880, 613] on button "See More" at bounding box center [828, 617] width 144 height 29
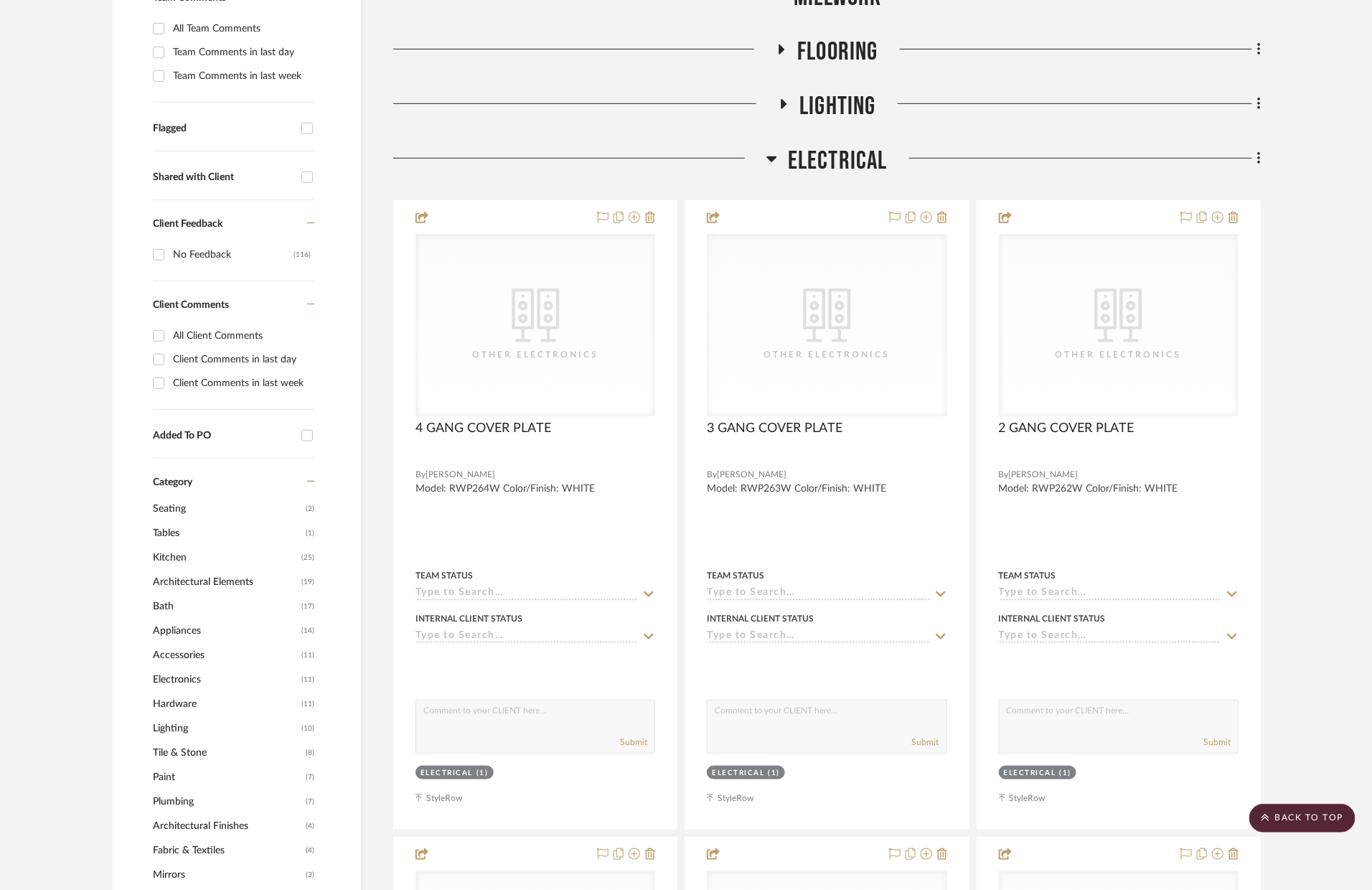
scroll to position [231, 0]
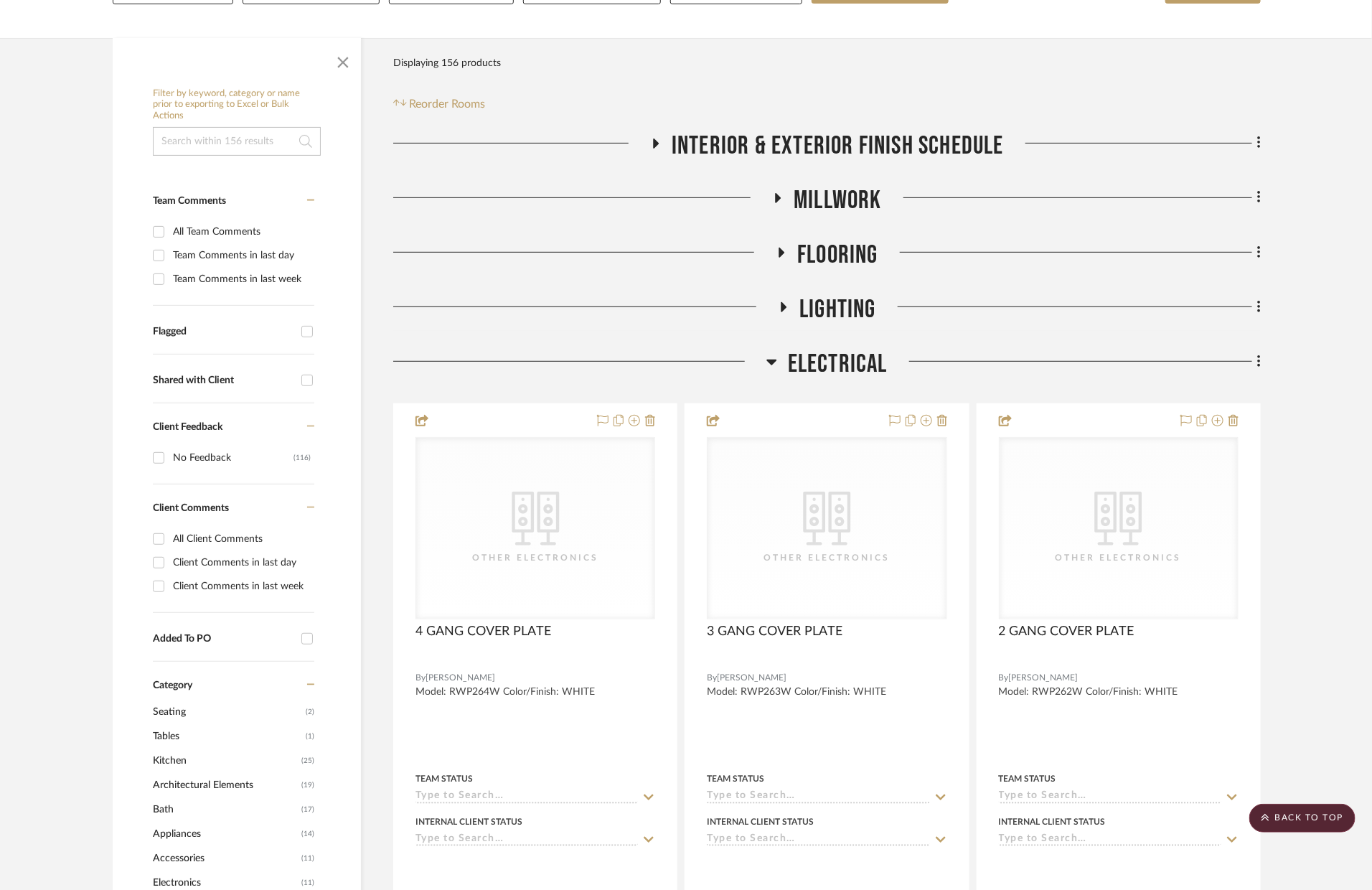
click at [847, 359] on span "Electrical" at bounding box center [839, 364] width 100 height 31
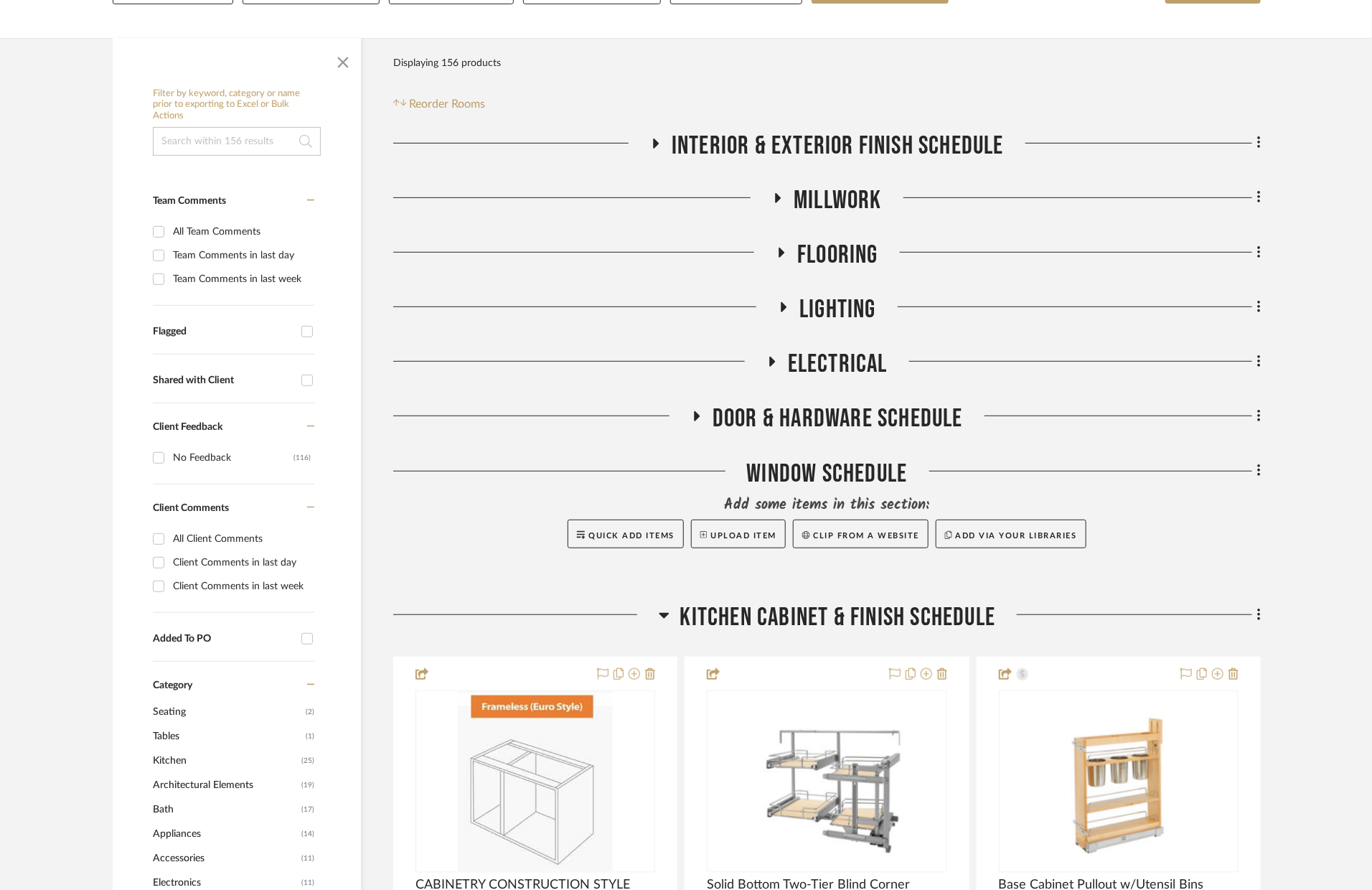
click at [800, 412] on span "Door & Hardware Schedule" at bounding box center [838, 419] width 250 height 31
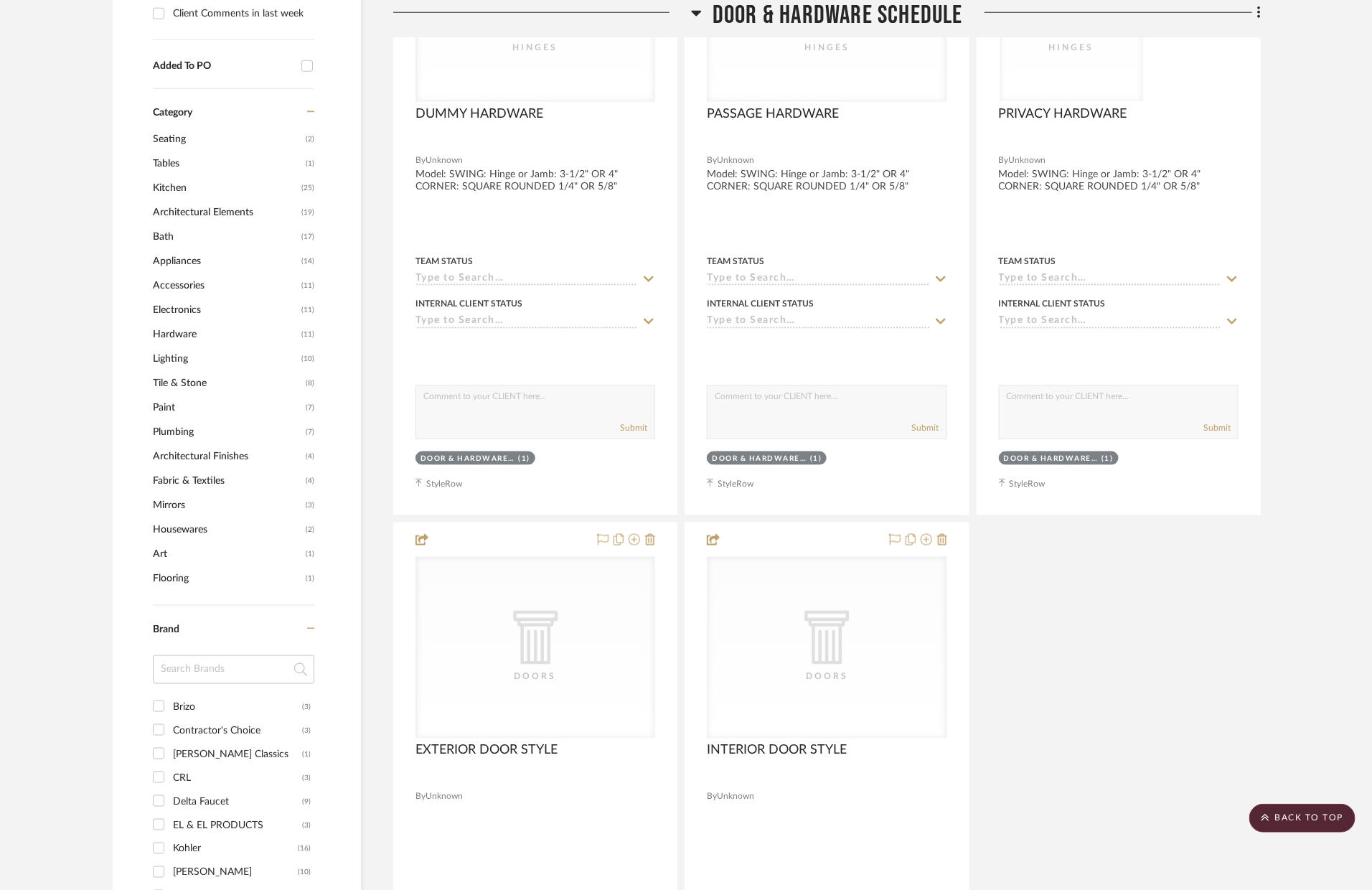
scroll to position [101, 0]
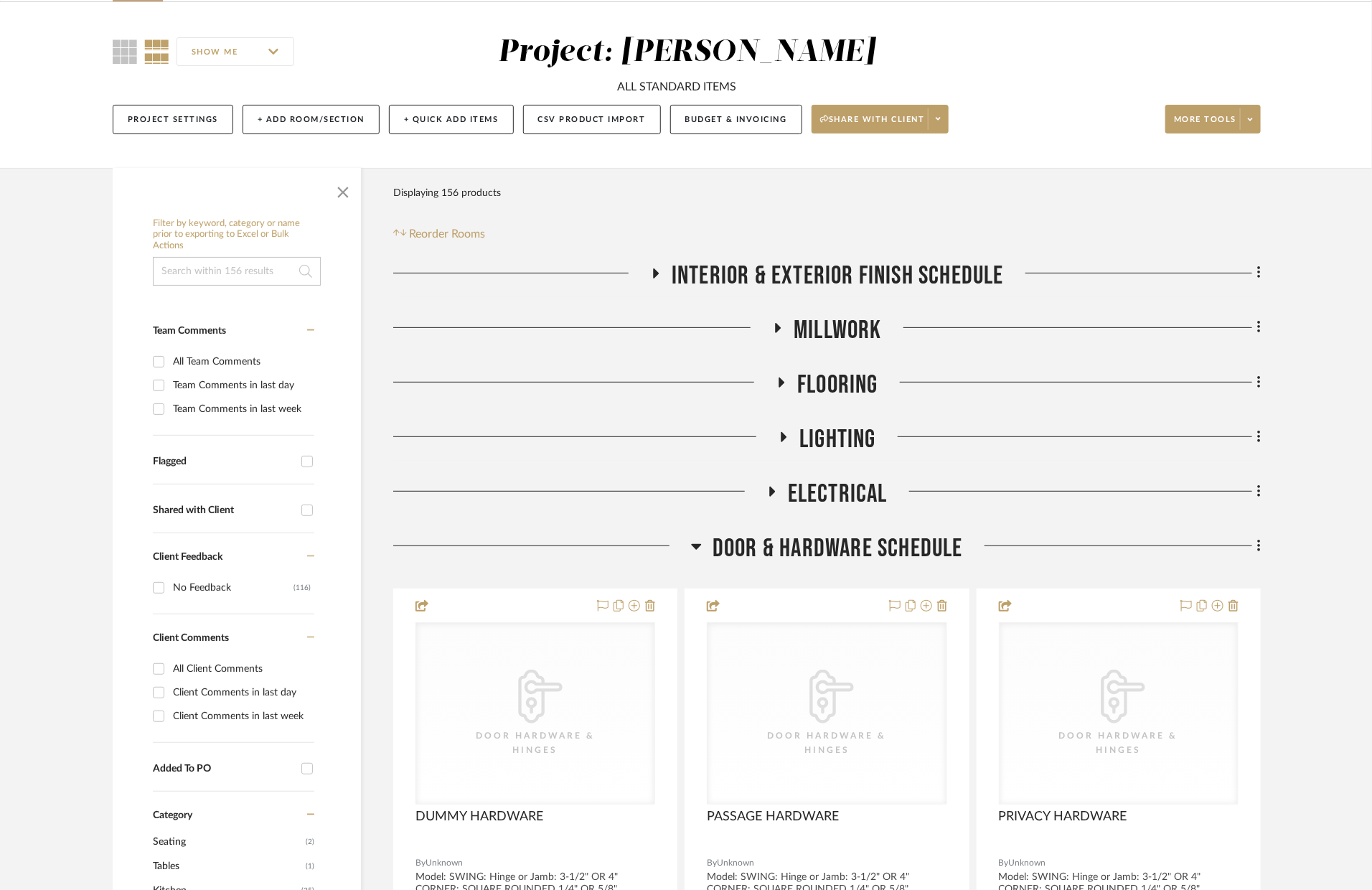
click at [856, 538] on span "Door & Hardware Schedule" at bounding box center [838, 549] width 250 height 31
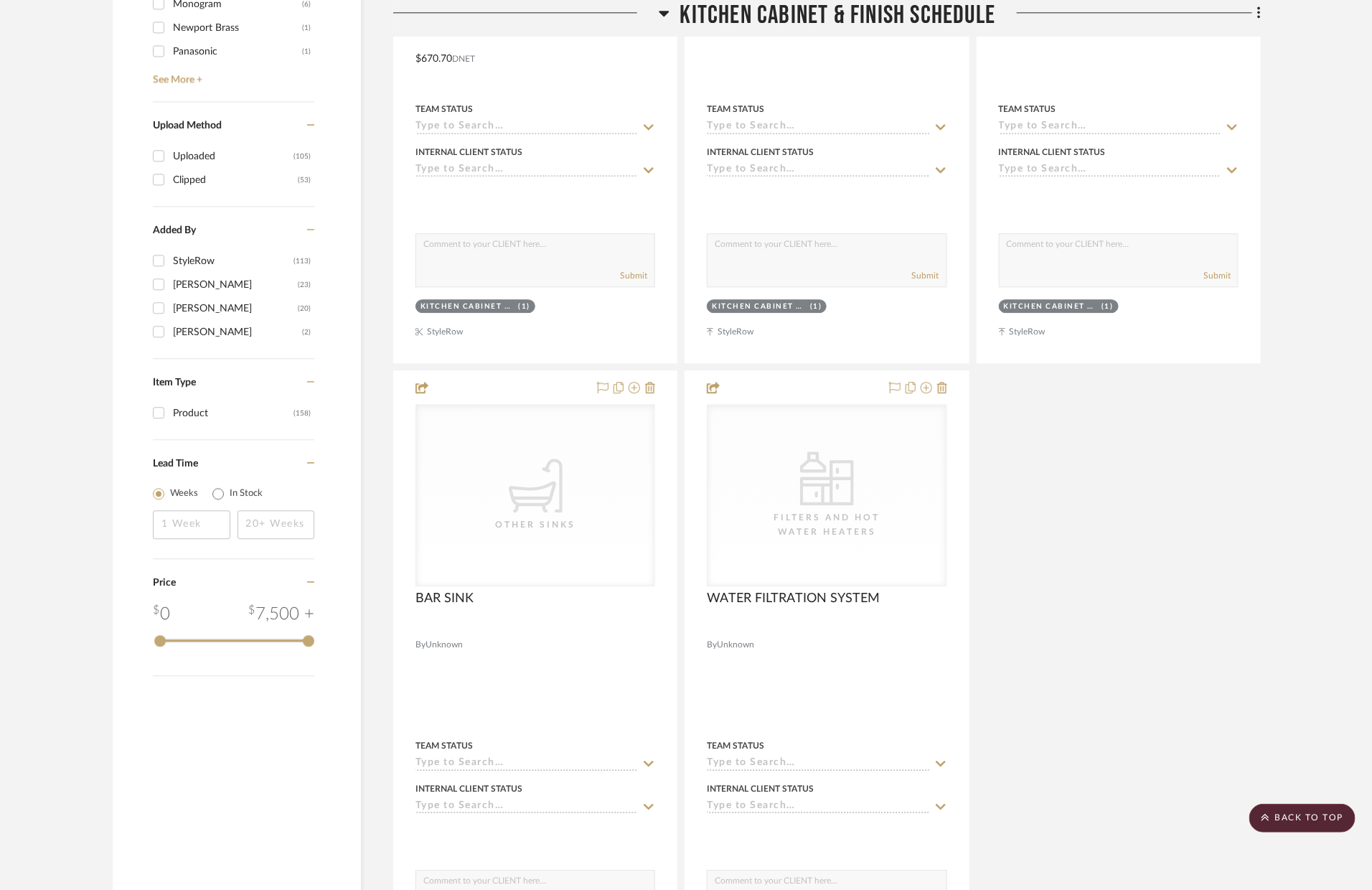
scroll to position [2363, 0]
